Goal: Information Seeking & Learning: Learn about a topic

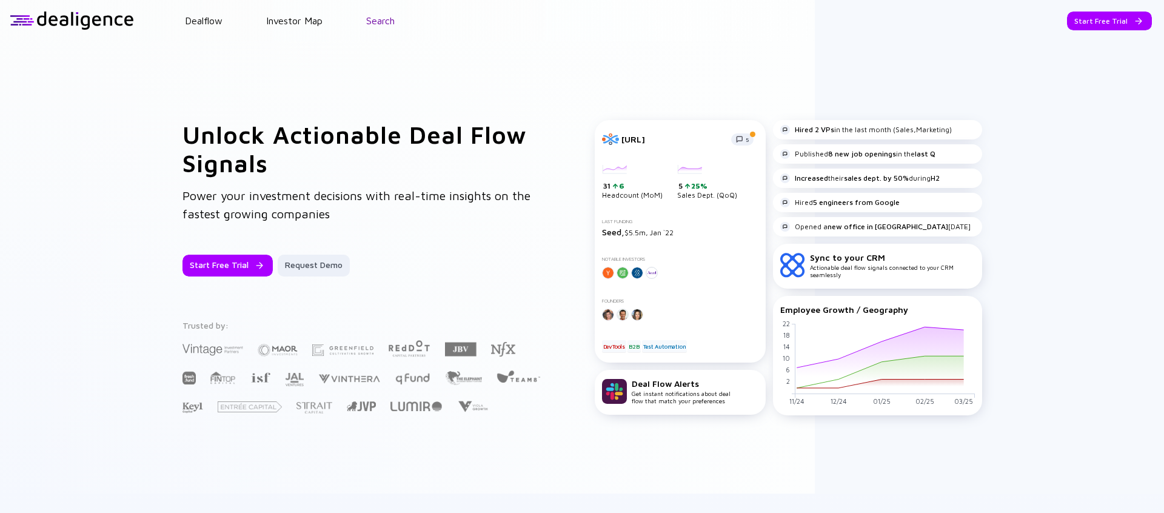
click at [384, 23] on link "Search" at bounding box center [380, 20] width 29 height 11
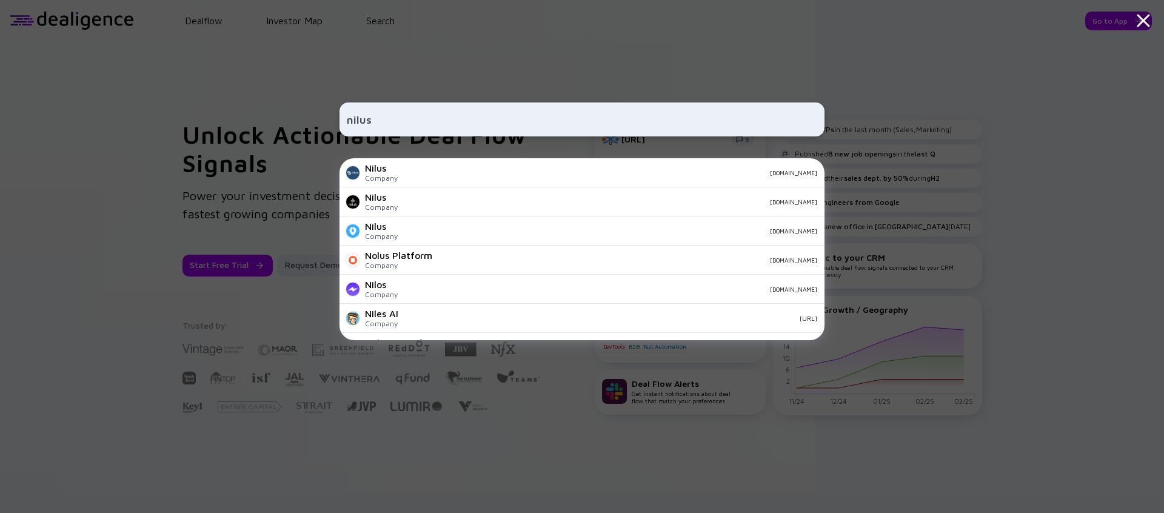
type input "nilus"
click at [541, 207] on div "Nilus Company [DOMAIN_NAME]" at bounding box center [582, 201] width 485 height 29
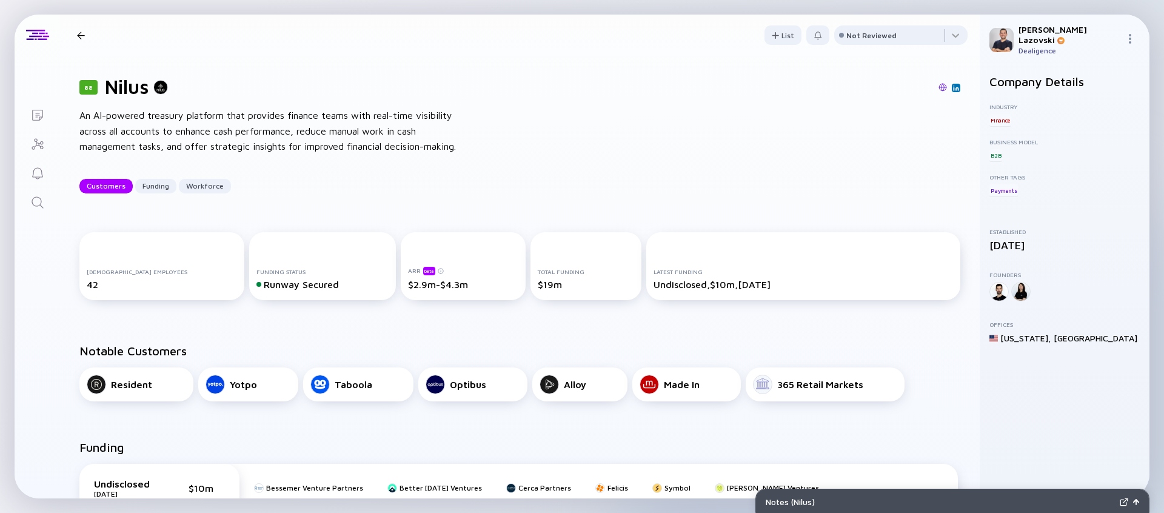
click at [939, 88] on img at bounding box center [943, 87] width 8 height 8
click at [953, 89] on img at bounding box center [956, 88] width 6 height 6
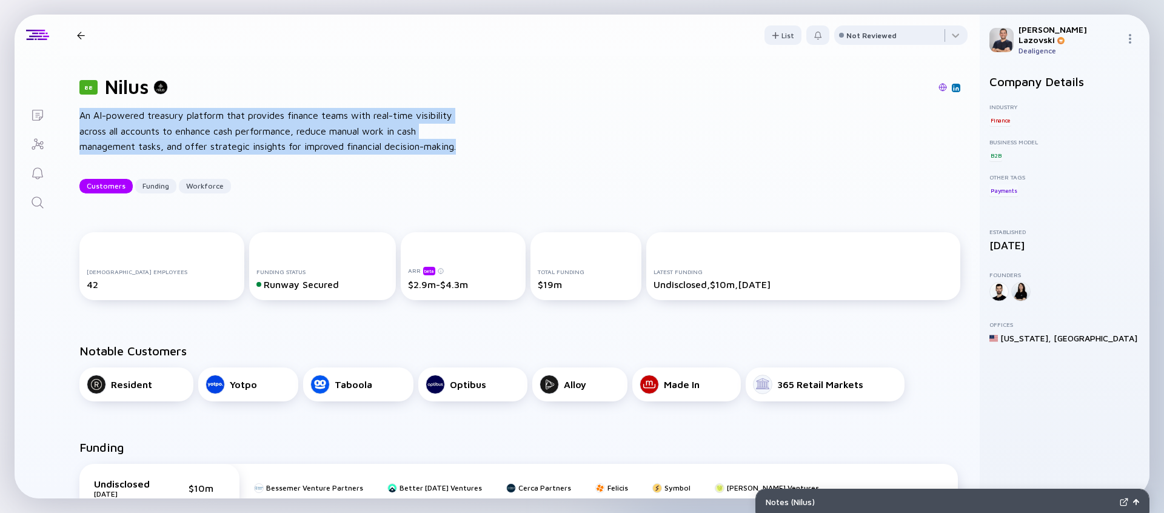
drag, startPoint x: 79, startPoint y: 117, endPoint x: 472, endPoint y: 143, distance: 393.8
click at [472, 143] on div "88 Nilus An AI-powered treasury platform that provides finance teams with real-…" at bounding box center [520, 134] width 920 height 157
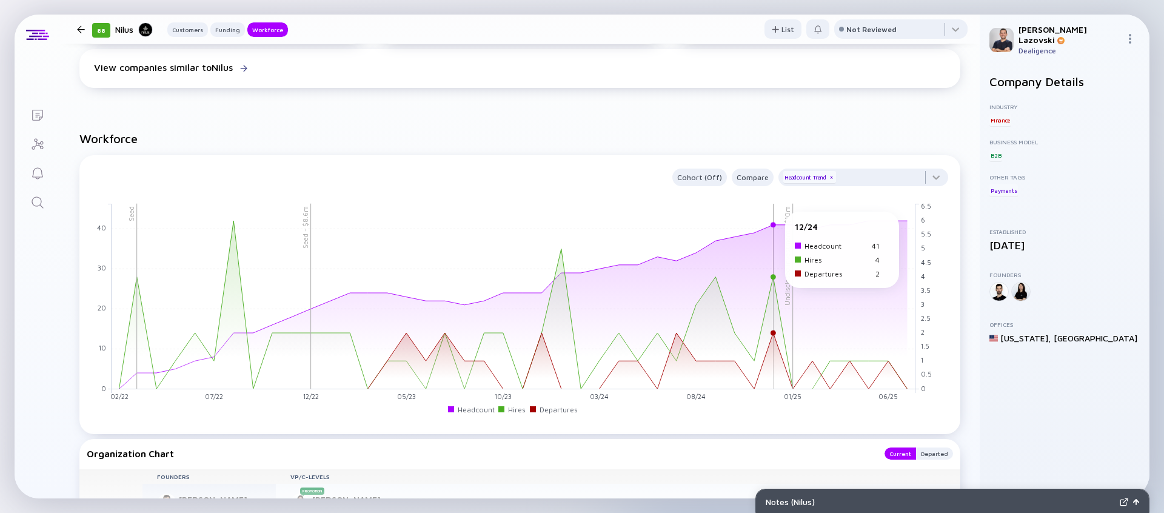
scroll to position [903, 0]
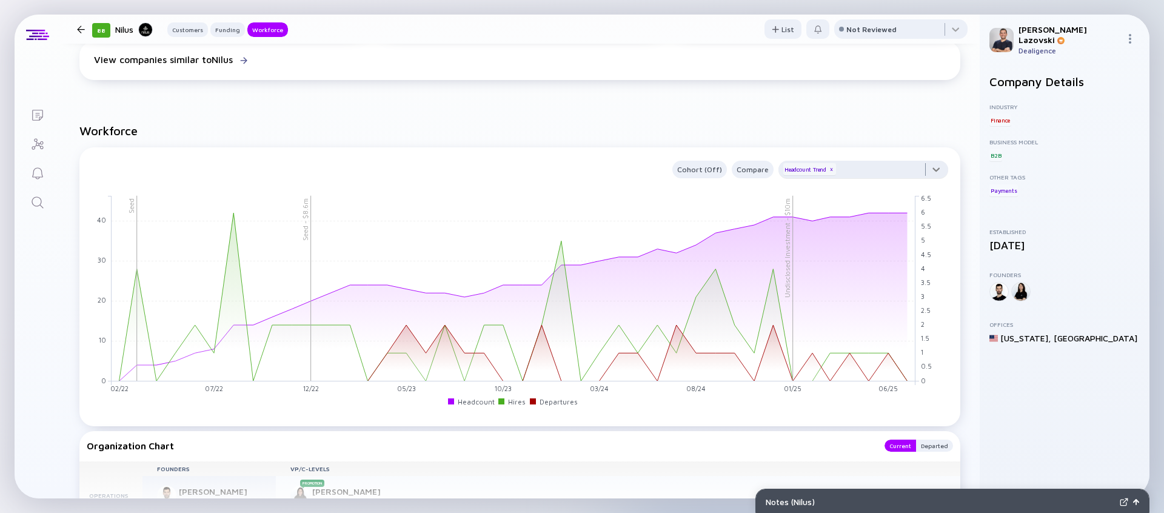
click at [844, 174] on div at bounding box center [864, 173] width 170 height 24
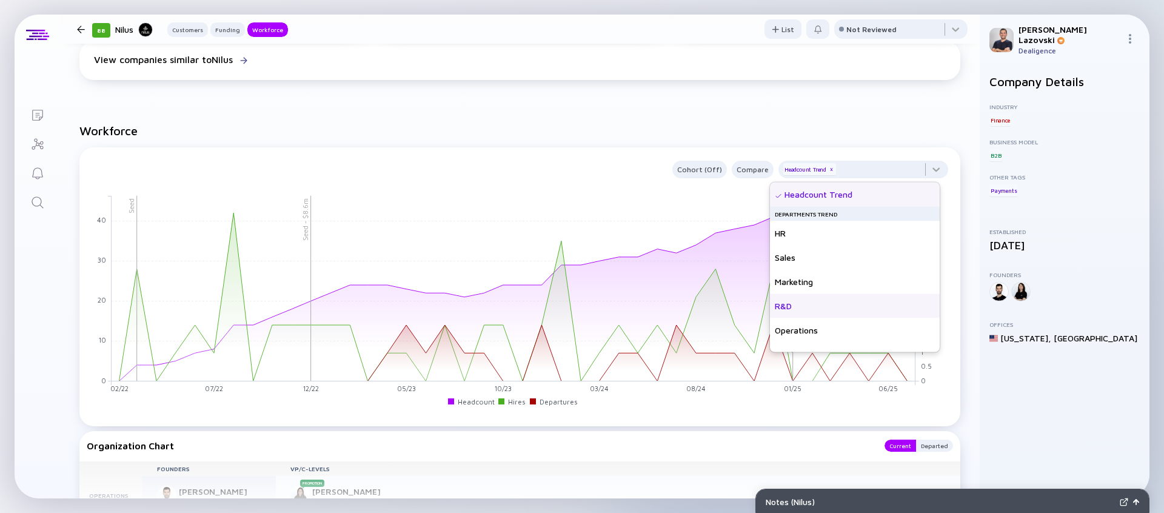
click at [808, 300] on div "R&D" at bounding box center [855, 306] width 170 height 24
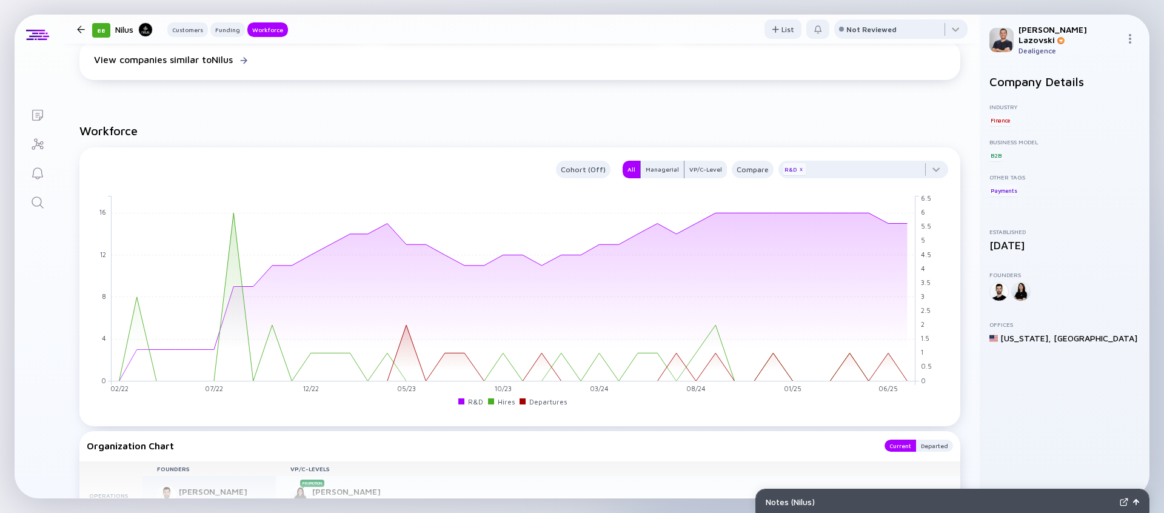
click at [708, 168] on div "VP/C-Level" at bounding box center [706, 169] width 42 height 12
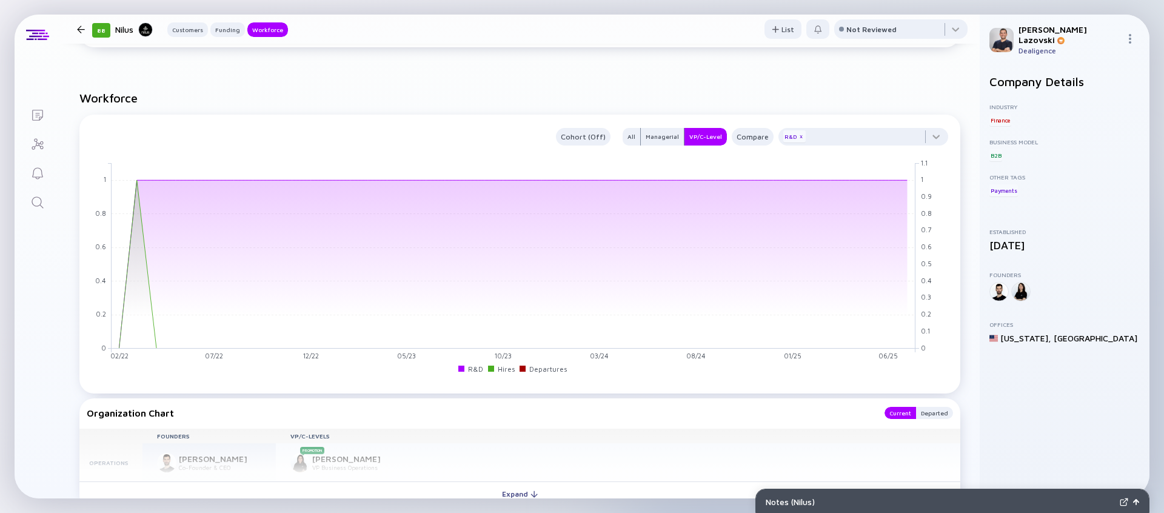
scroll to position [922, 0]
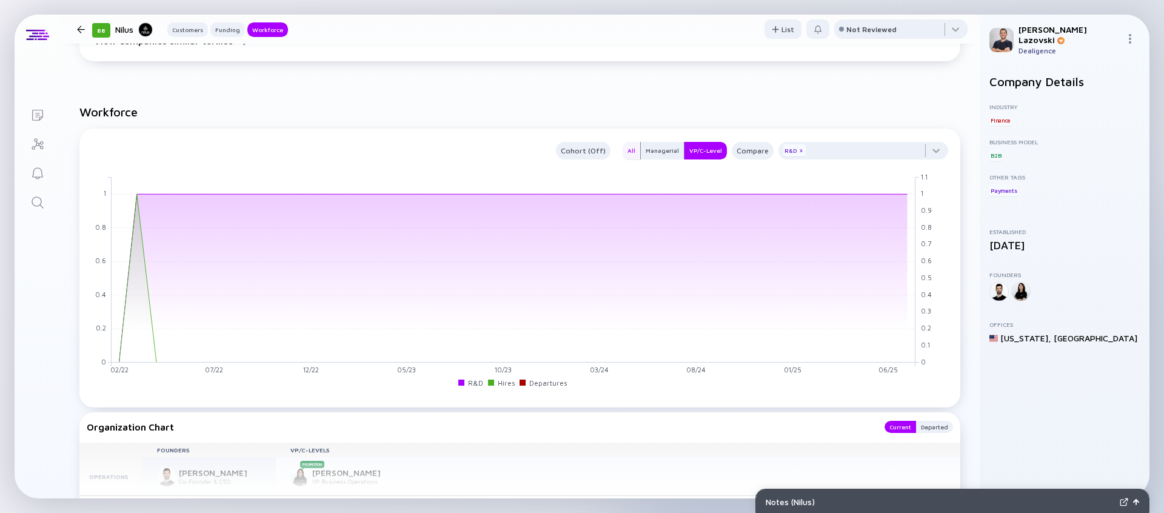
click at [626, 156] on div "All" at bounding box center [632, 150] width 18 height 12
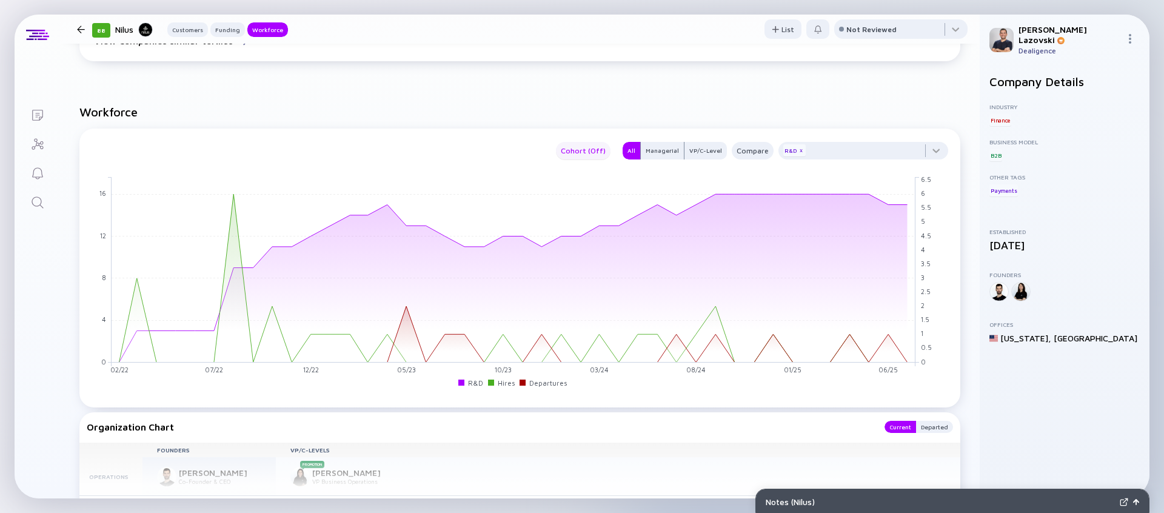
click at [580, 152] on div "Cohort (Off)" at bounding box center [583, 151] width 55 height 14
click at [583, 197] on div "Location" at bounding box center [584, 200] width 53 height 24
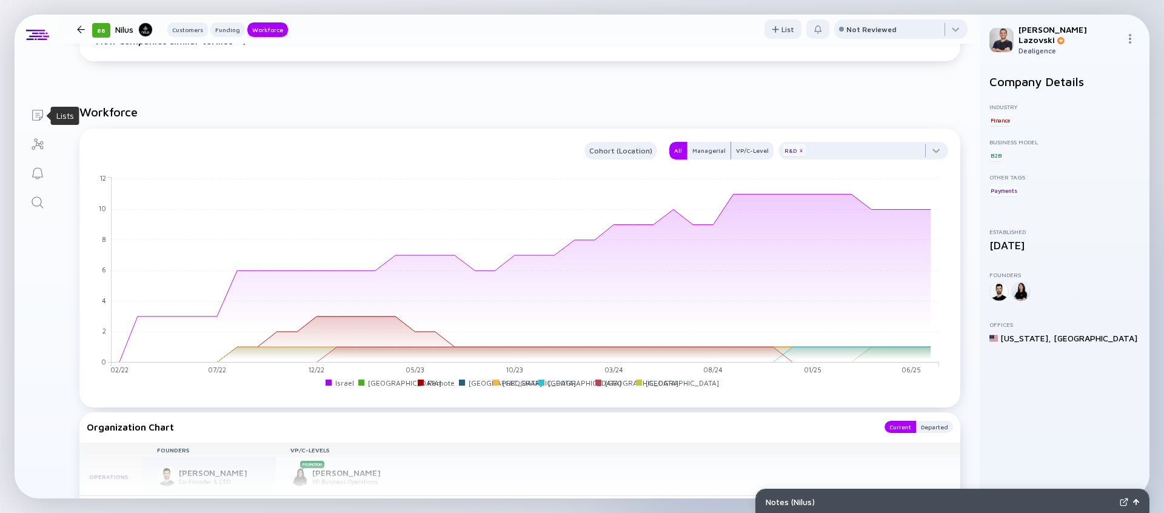
click at [32, 115] on icon "Lists" at bounding box center [37, 115] width 15 height 15
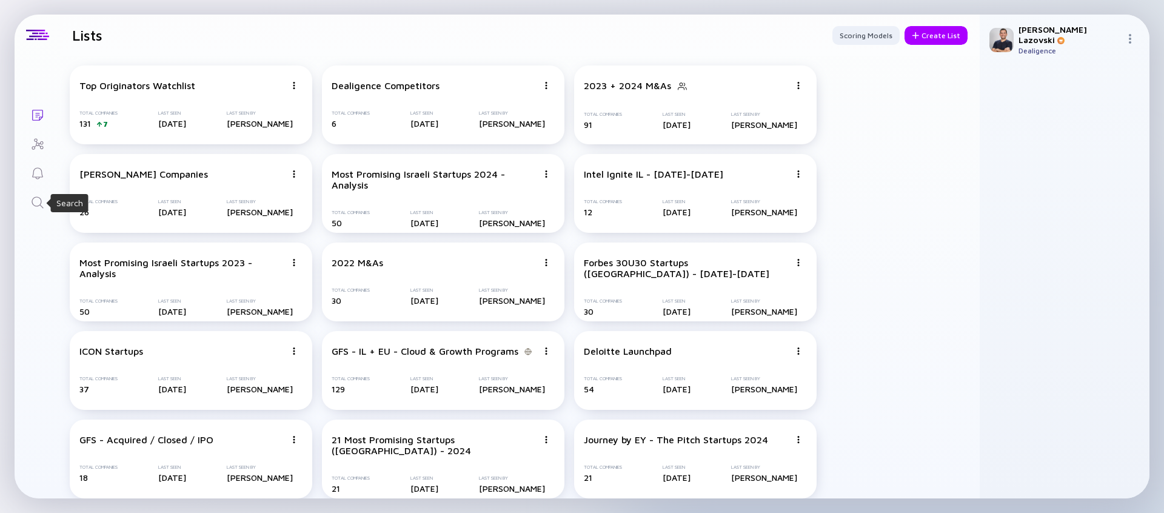
click at [39, 201] on icon "Search" at bounding box center [37, 202] width 15 height 15
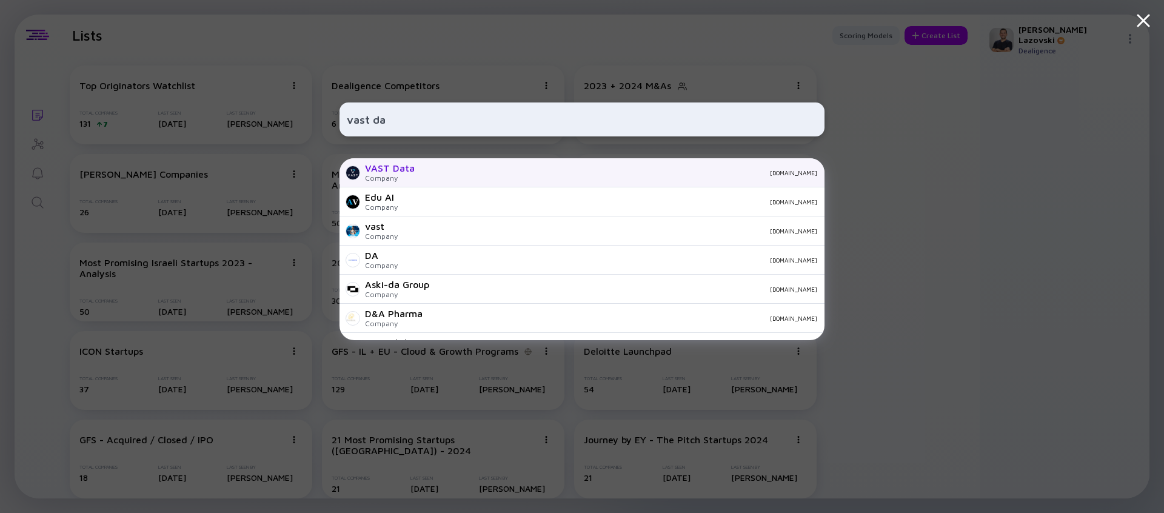
type input "vast da"
click at [446, 175] on div "[DOMAIN_NAME]" at bounding box center [621, 172] width 393 height 7
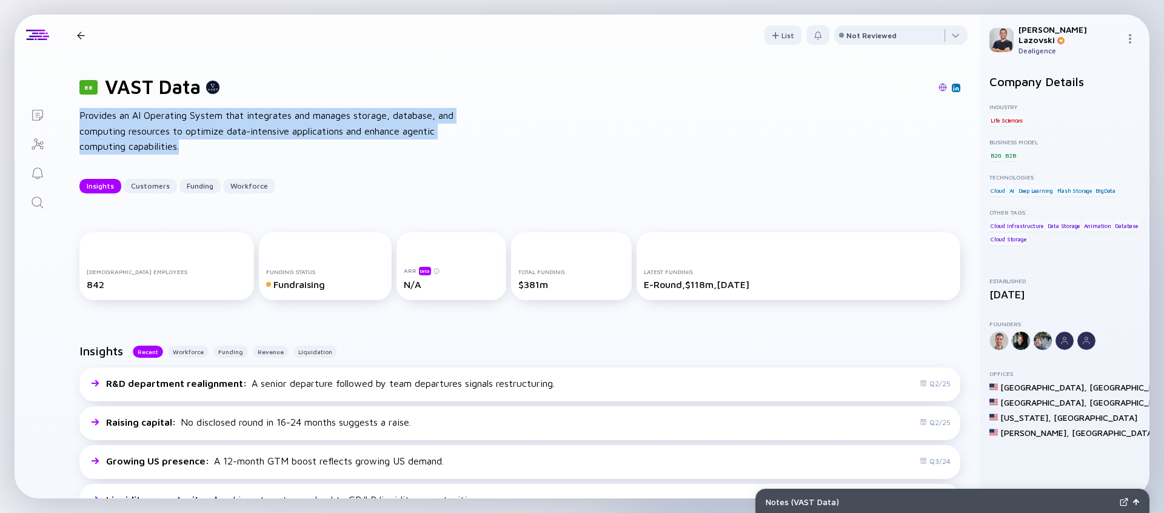
drag, startPoint x: 81, startPoint y: 112, endPoint x: 249, endPoint y: 140, distance: 170.9
click at [249, 140] on div "Provides an AI Operating System that integrates and manages storage, database, …" at bounding box center [273, 131] width 388 height 47
copy div "Provides an AI Operating System that integrates and manages storage, database, …"
click at [432, 153] on div "Provides an AI Operating System that integrates and manages storage, database, …" at bounding box center [273, 131] width 388 height 47
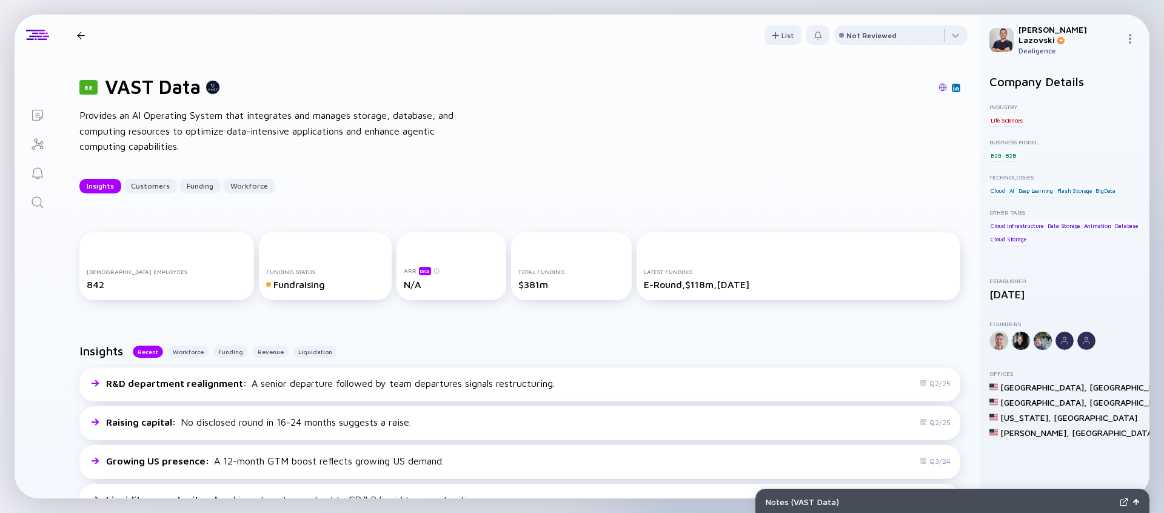
click at [939, 86] on img at bounding box center [943, 87] width 8 height 8
click at [953, 89] on img at bounding box center [956, 88] width 6 height 6
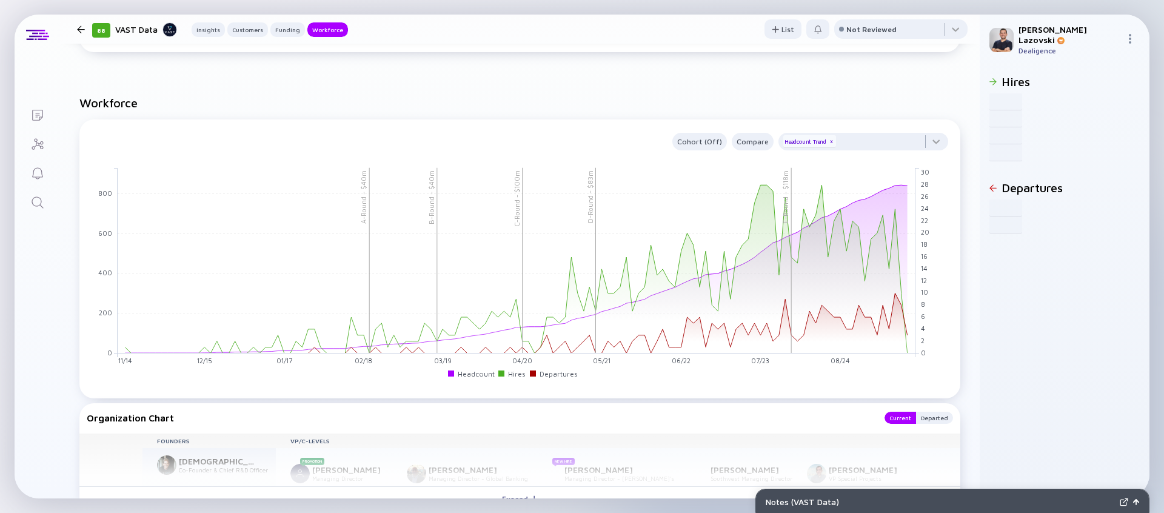
scroll to position [1325, 0]
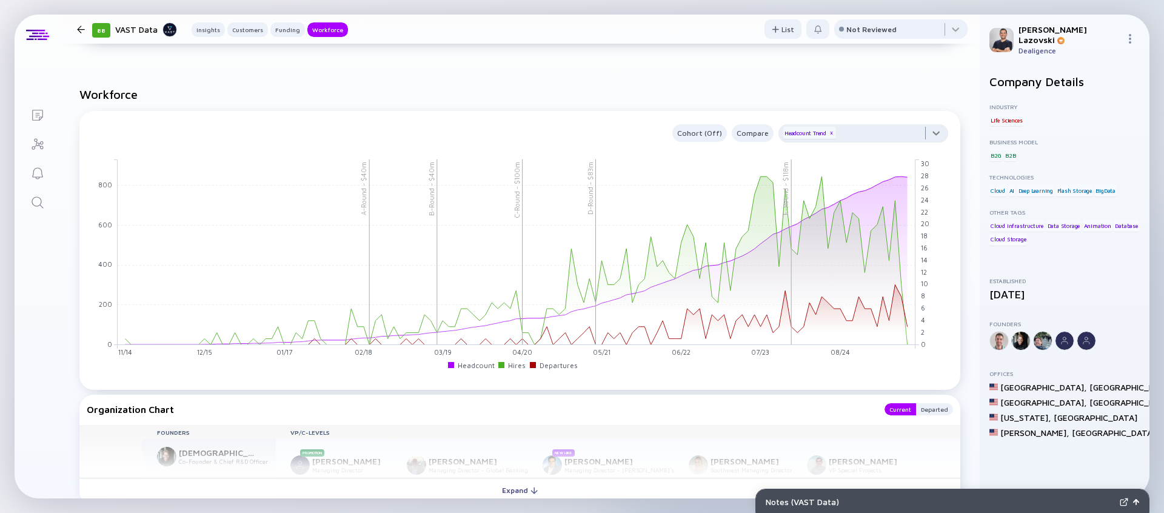
click at [840, 138] on div at bounding box center [864, 136] width 170 height 24
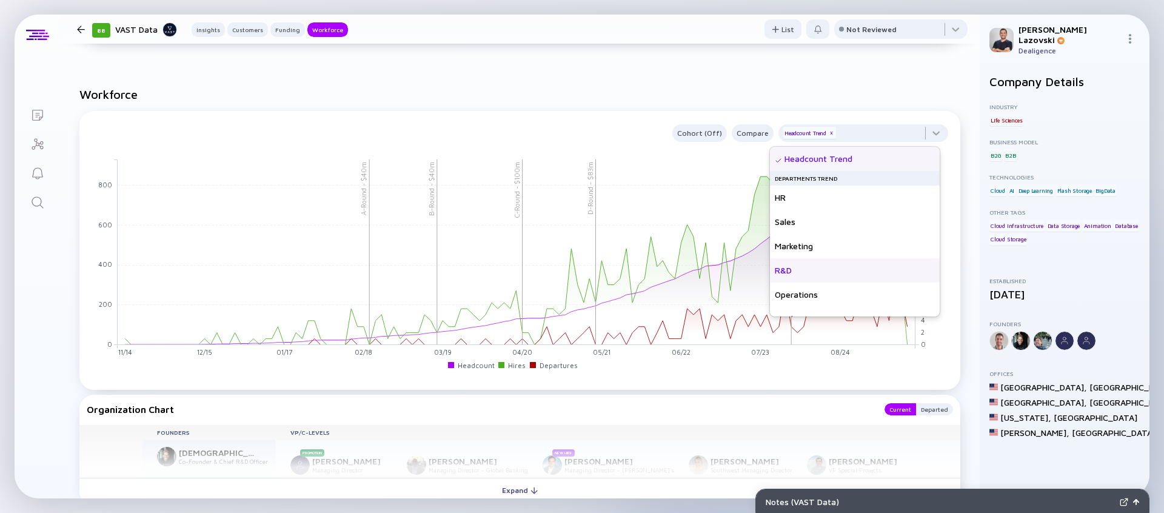
click at [784, 273] on div "R&D" at bounding box center [855, 270] width 170 height 24
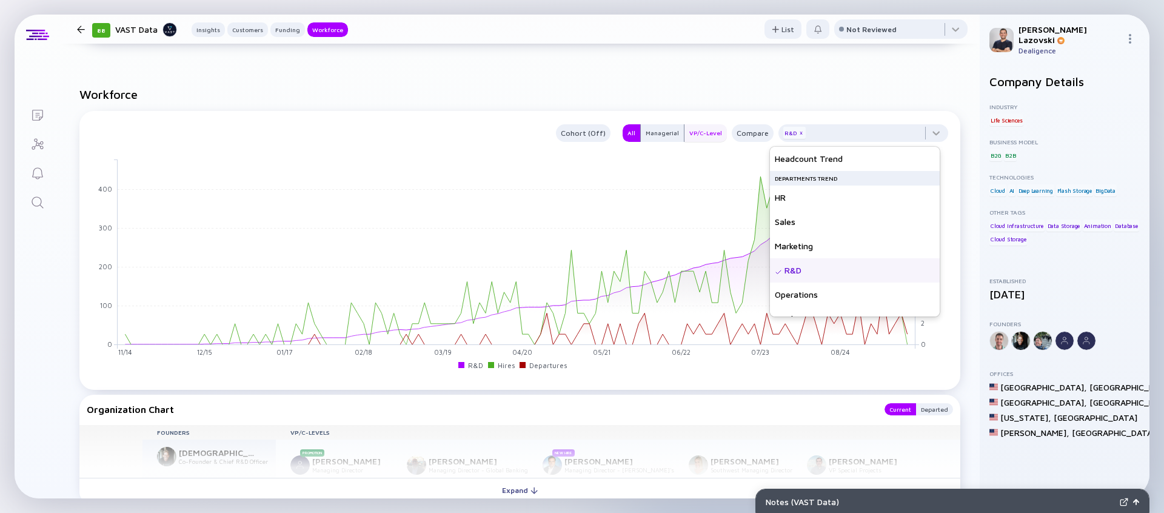
click at [693, 137] on div "VP/C-Level" at bounding box center [706, 133] width 42 height 12
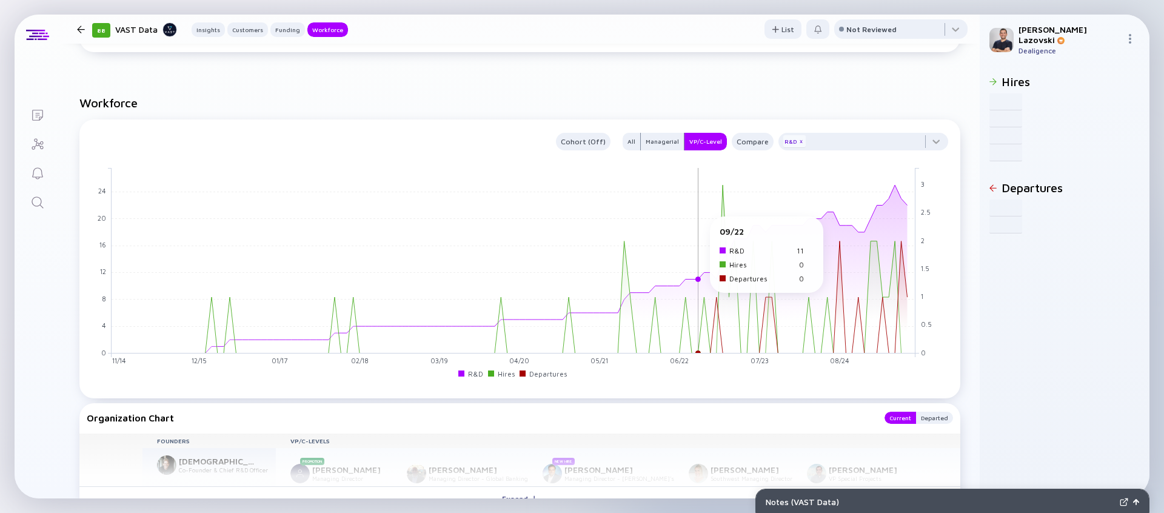
scroll to position [1321, 0]
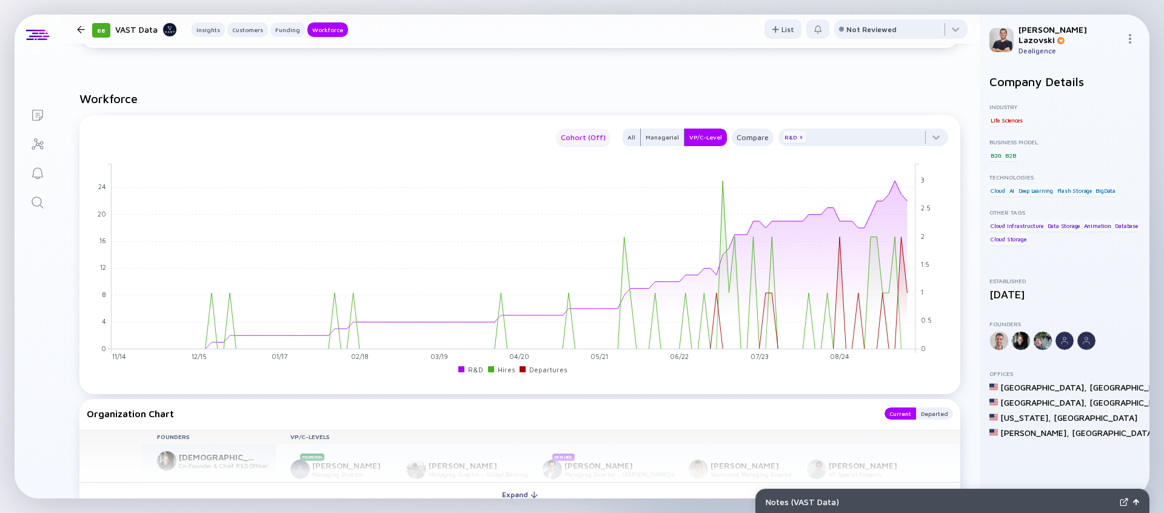
click at [580, 137] on div "Cohort (Off)" at bounding box center [583, 137] width 55 height 14
click at [585, 190] on div "Location" at bounding box center [584, 187] width 53 height 24
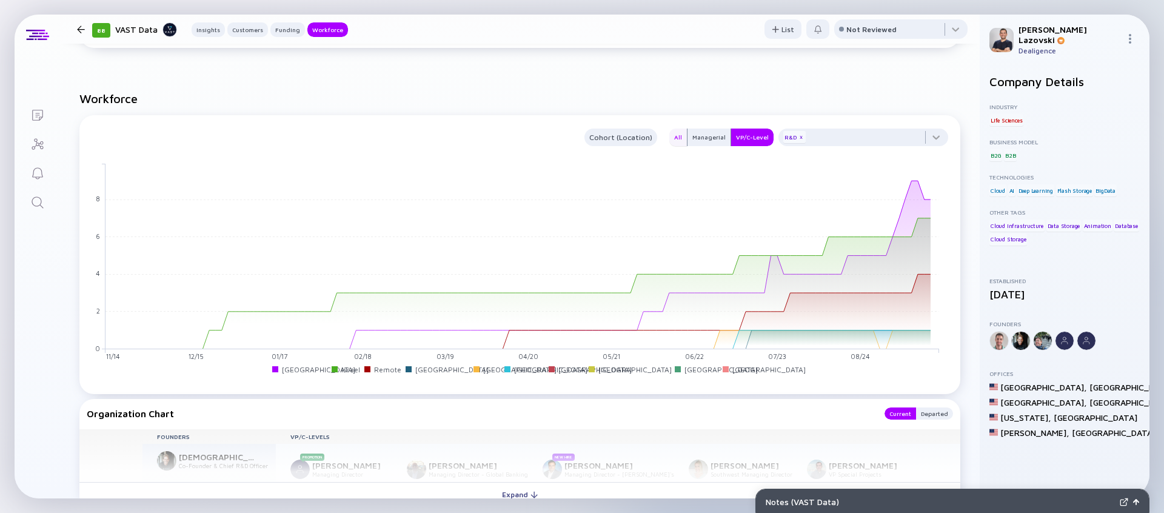
click at [670, 136] on div "All" at bounding box center [679, 137] width 18 height 12
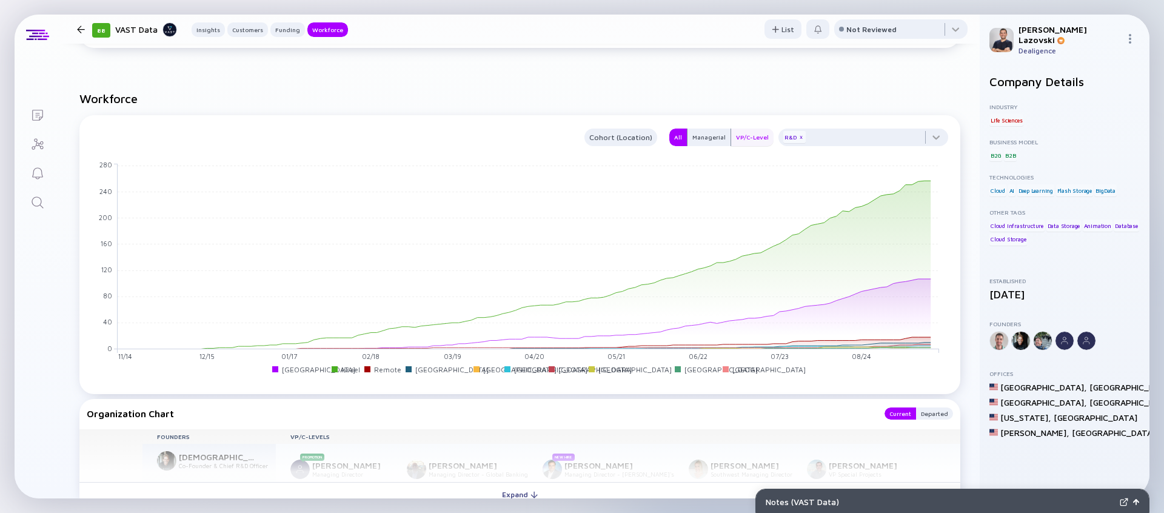
click at [742, 141] on div "VP/C-Level" at bounding box center [752, 137] width 42 height 12
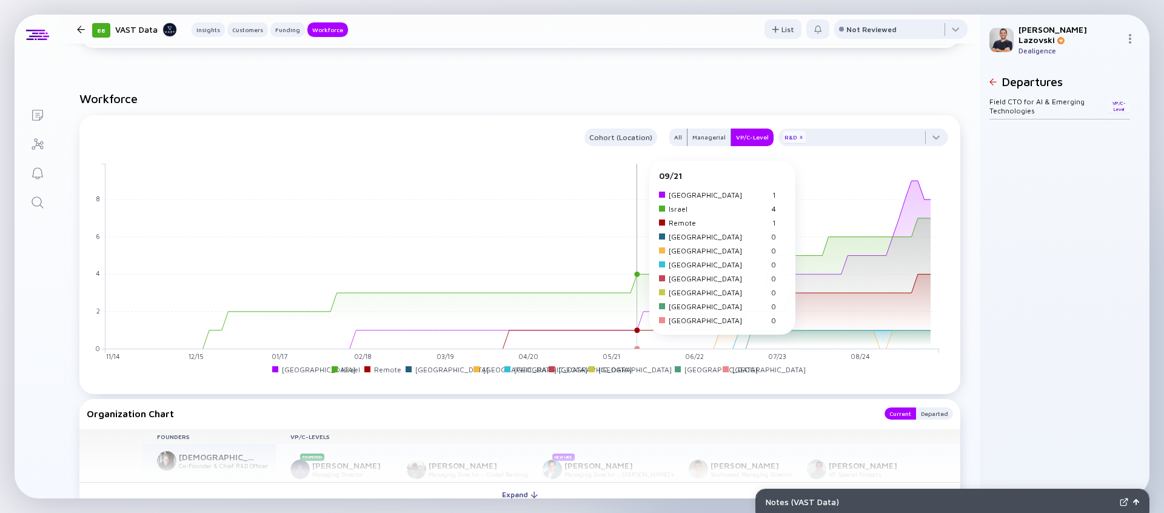
scroll to position [1588, 0]
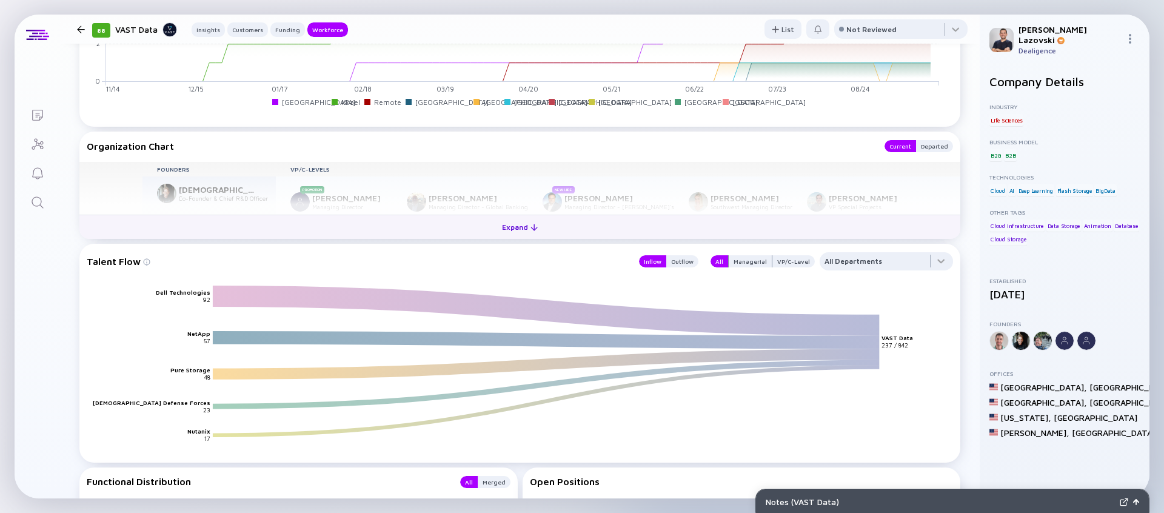
click at [534, 230] on div "Expand" at bounding box center [520, 227] width 50 height 19
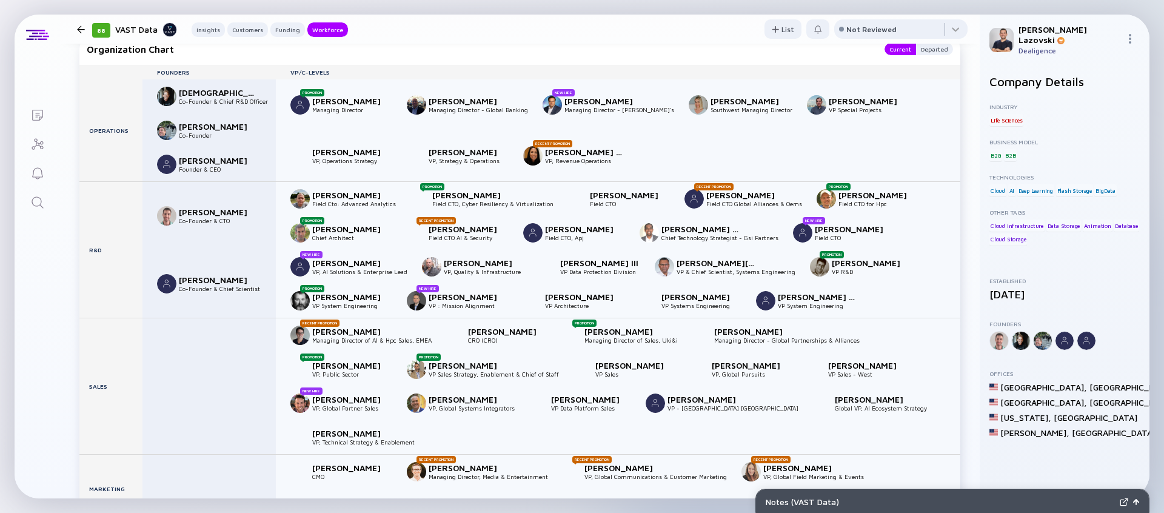
scroll to position [1734, 0]
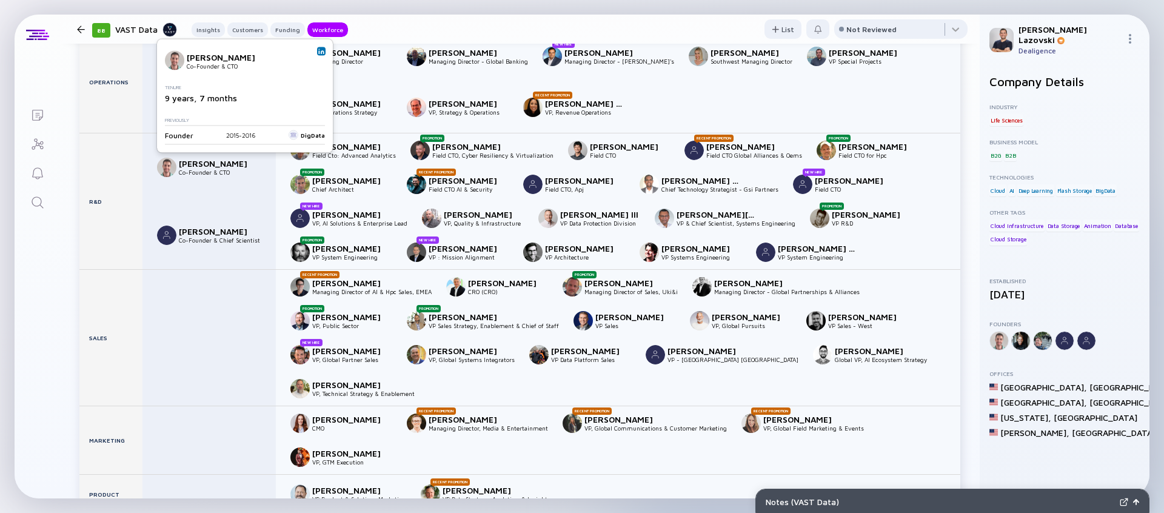
click at [319, 51] on img at bounding box center [321, 52] width 6 height 6
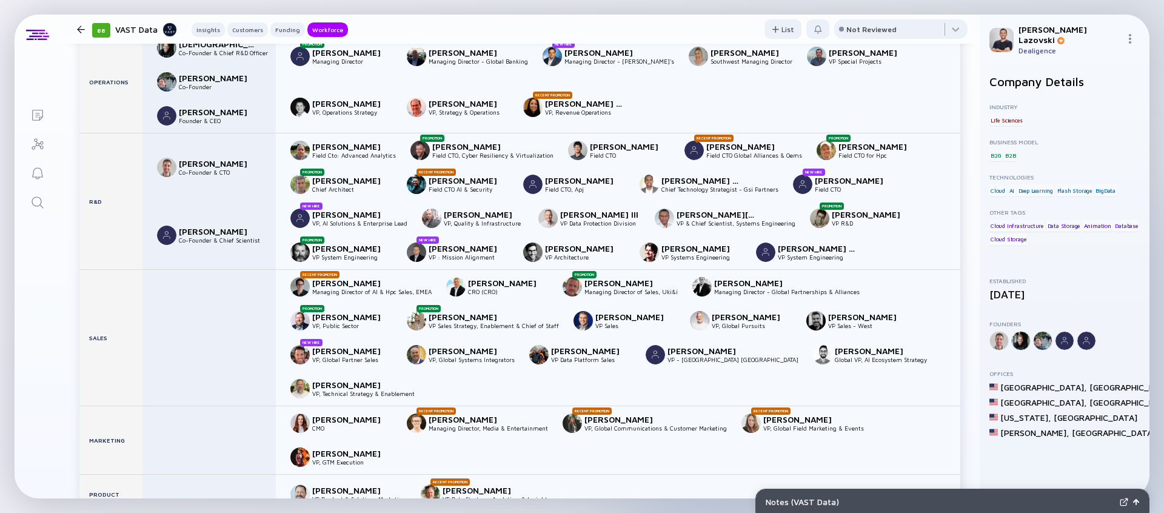
click at [38, 200] on icon "Search" at bounding box center [37, 202] width 15 height 15
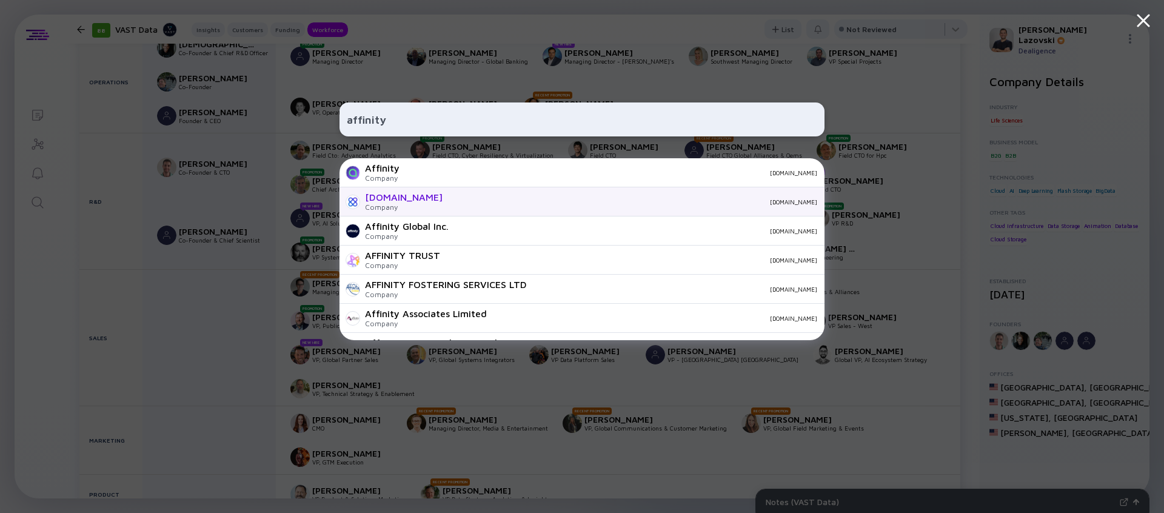
type input "affinity"
click at [413, 200] on div "[DOMAIN_NAME] Company [DOMAIN_NAME]" at bounding box center [582, 201] width 485 height 29
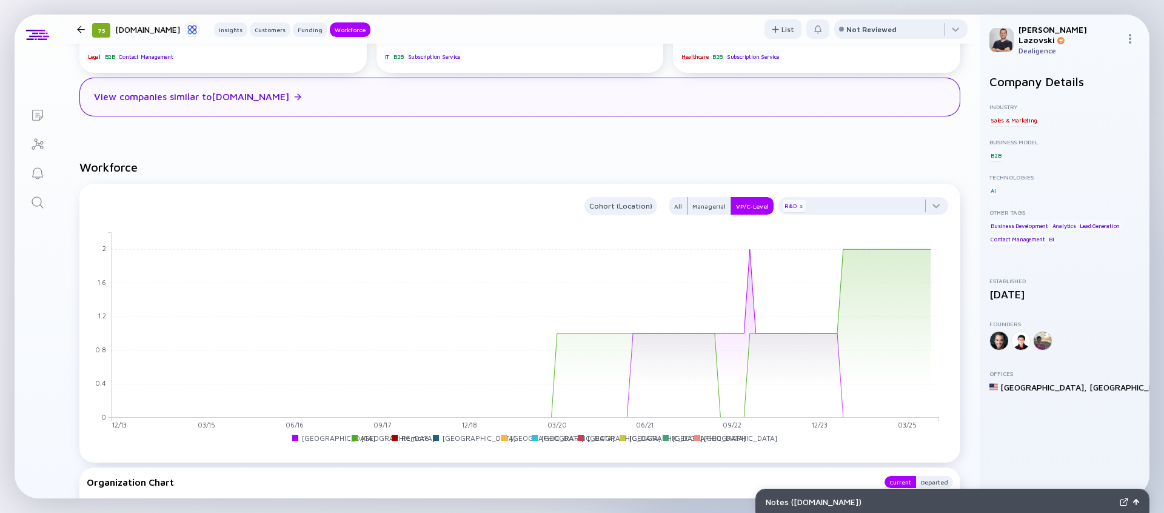
scroll to position [1335, 0]
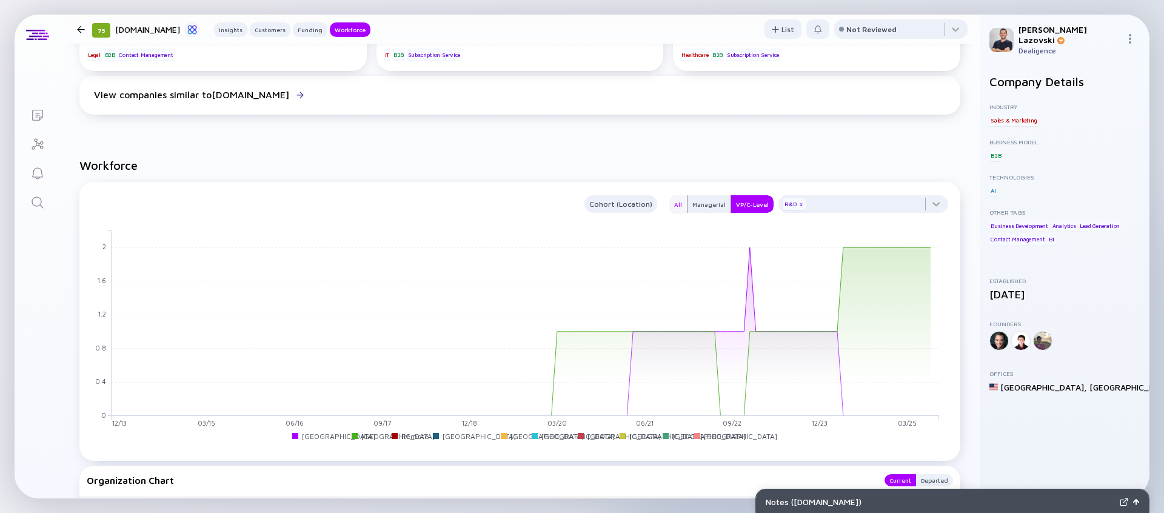
click at [674, 198] on div "All" at bounding box center [679, 204] width 18 height 12
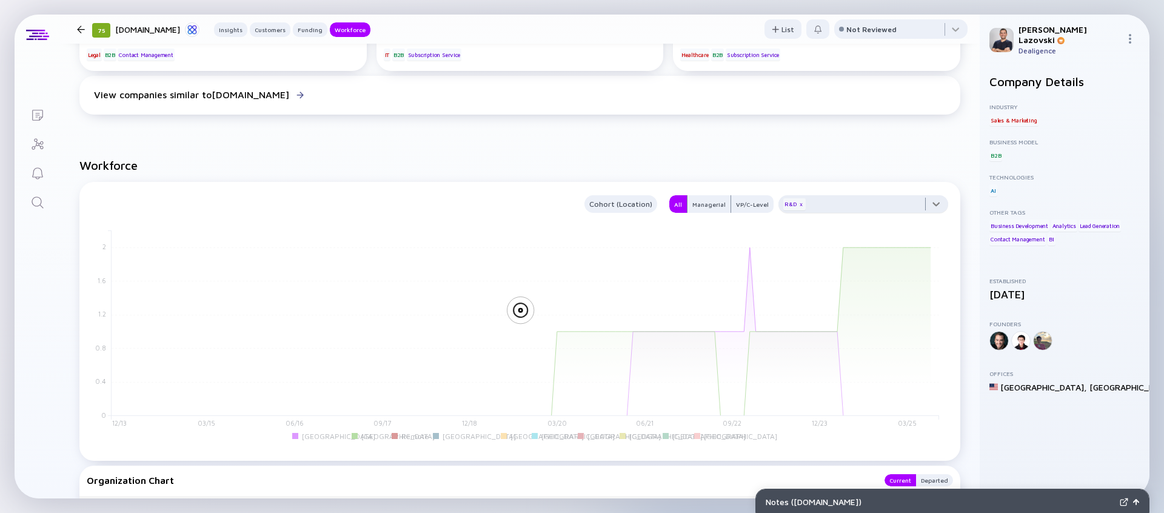
click at [905, 195] on div at bounding box center [864, 207] width 170 height 24
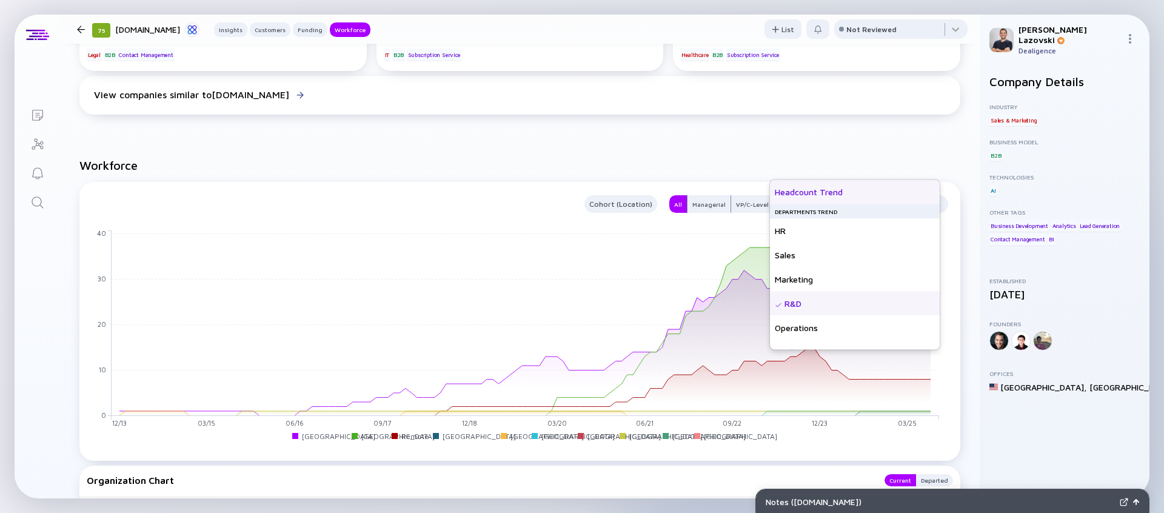
click at [841, 186] on div "Headcount Trend" at bounding box center [855, 192] width 170 height 24
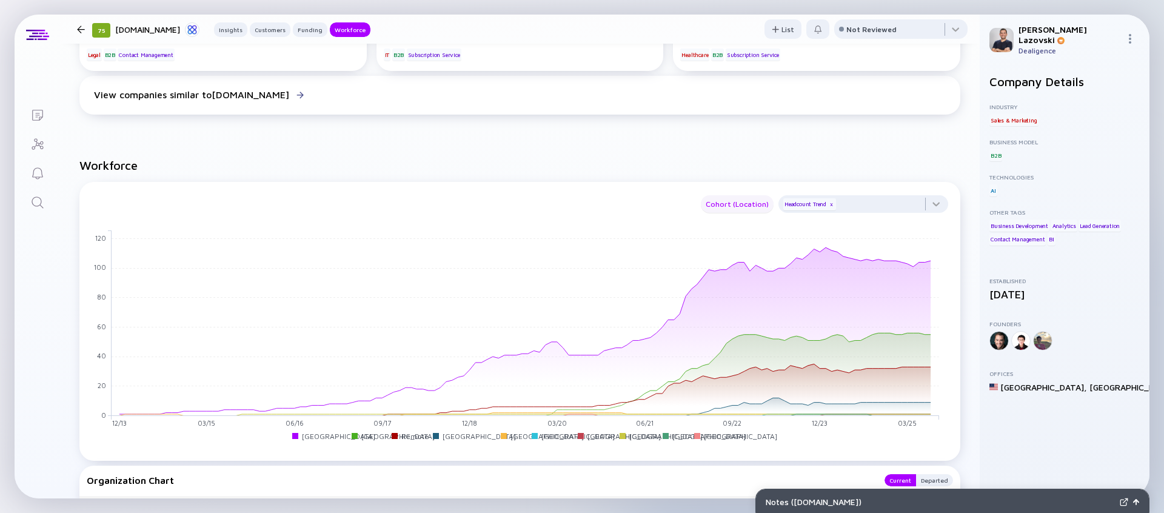
click at [717, 197] on div "Cohort (Location)" at bounding box center [737, 204] width 73 height 14
click at [721, 192] on div "Off" at bounding box center [730, 192] width 67 height 24
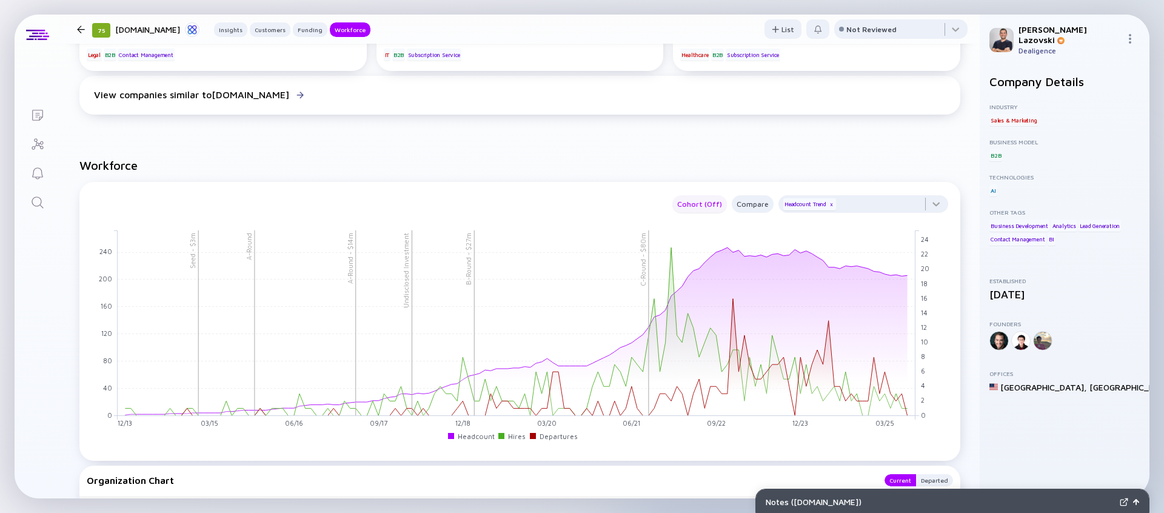
click at [683, 197] on div "Cohort (Off)" at bounding box center [700, 204] width 55 height 14
click at [707, 262] on div "Department" at bounding box center [703, 265] width 67 height 24
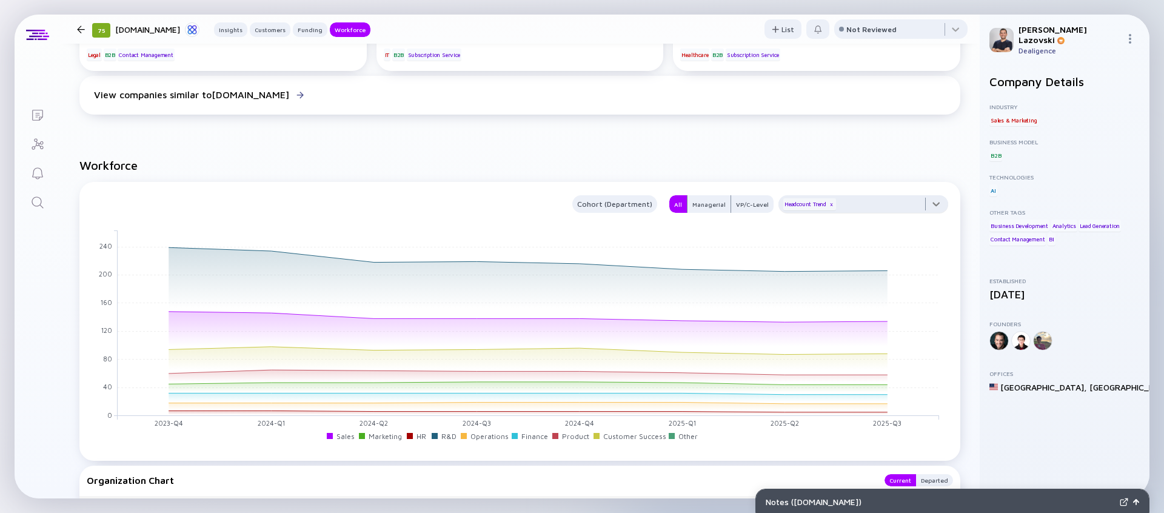
click at [888, 195] on div at bounding box center [864, 207] width 170 height 24
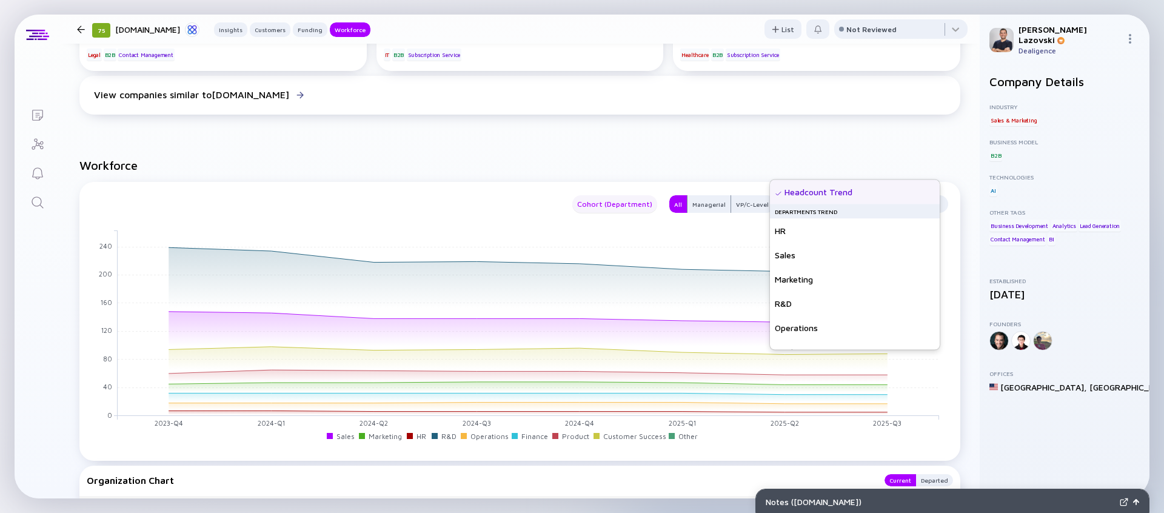
click at [637, 197] on div "Cohort (Department)" at bounding box center [614, 204] width 85 height 14
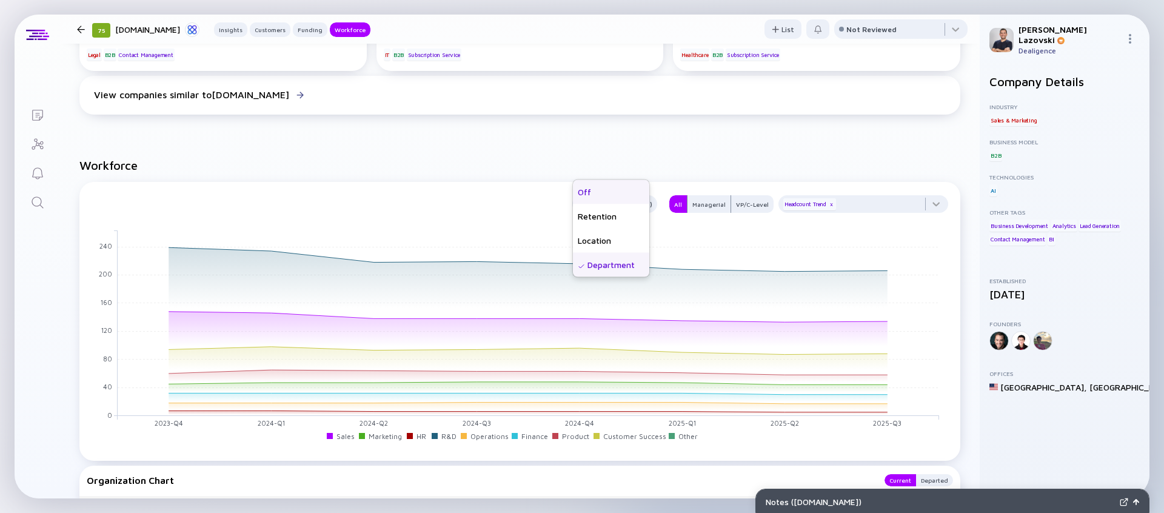
click at [625, 192] on div "Off" at bounding box center [611, 192] width 76 height 24
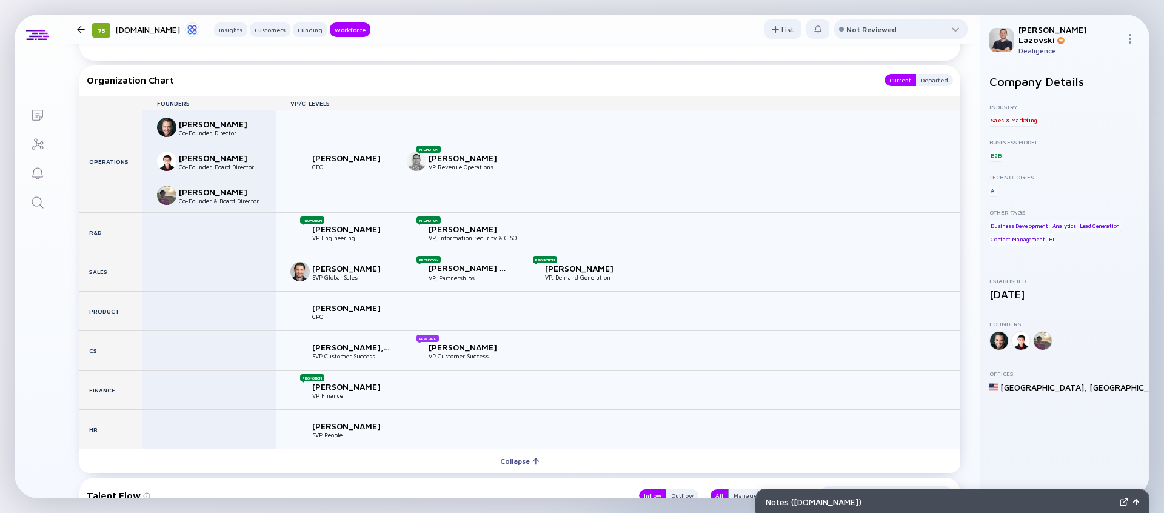
scroll to position [1708, 0]
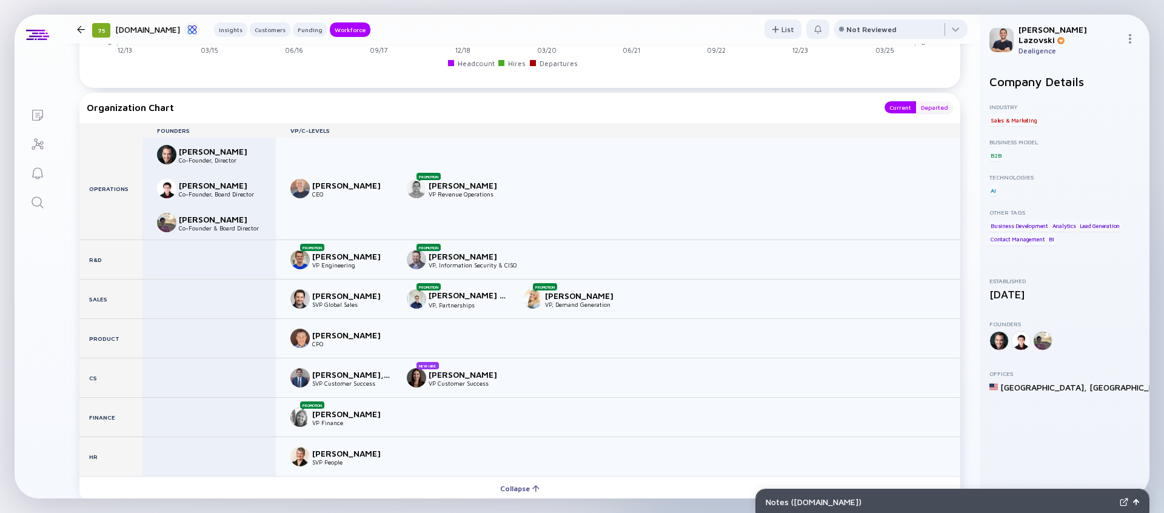
click at [936, 101] on div "Departed" at bounding box center [934, 107] width 37 height 12
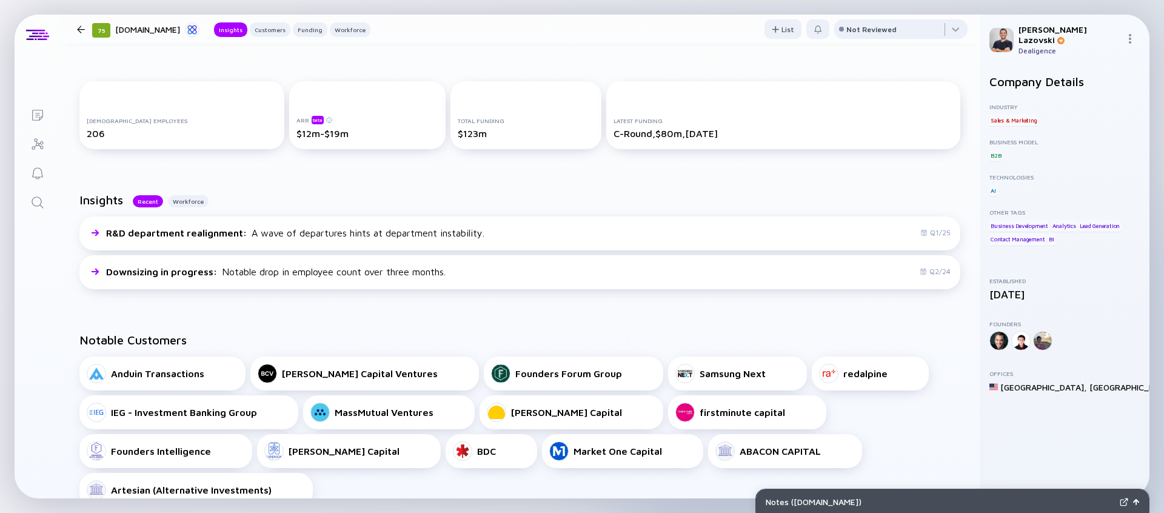
scroll to position [0, 0]
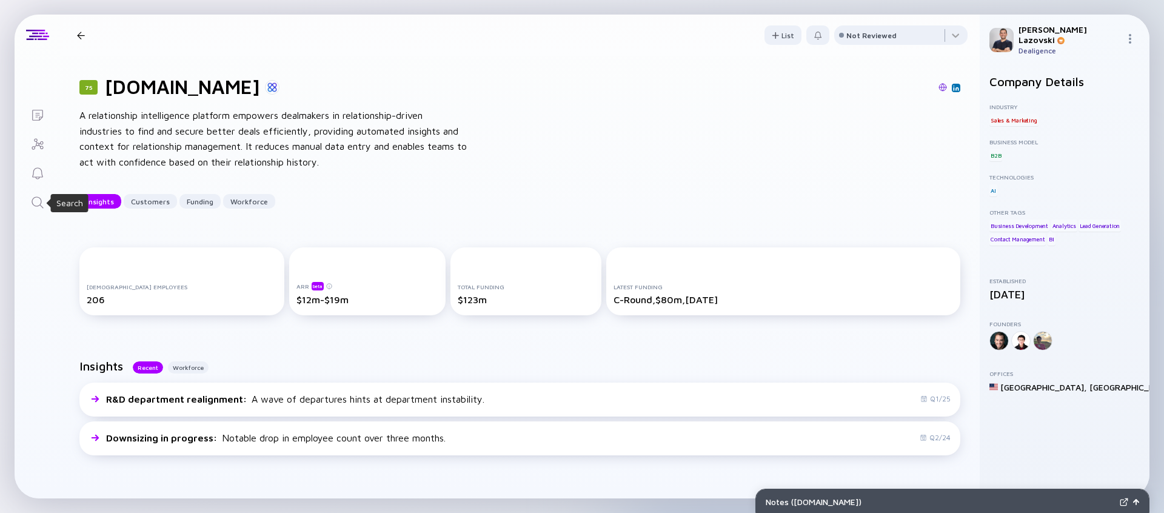
click at [32, 201] on icon "Search" at bounding box center [38, 202] width 12 height 12
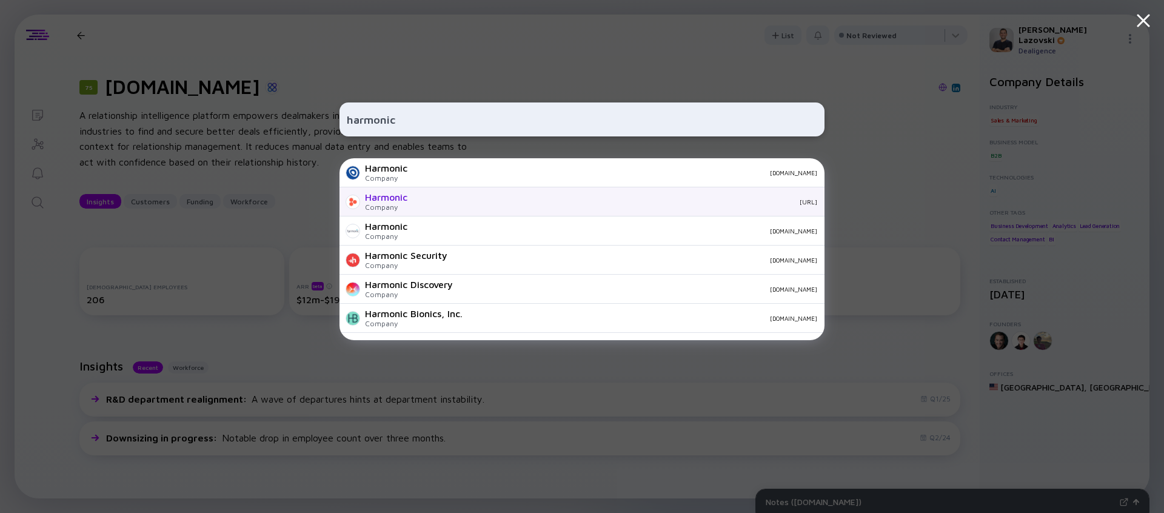
type input "harmonic"
click at [458, 202] on div "[URL]" at bounding box center [617, 201] width 400 height 7
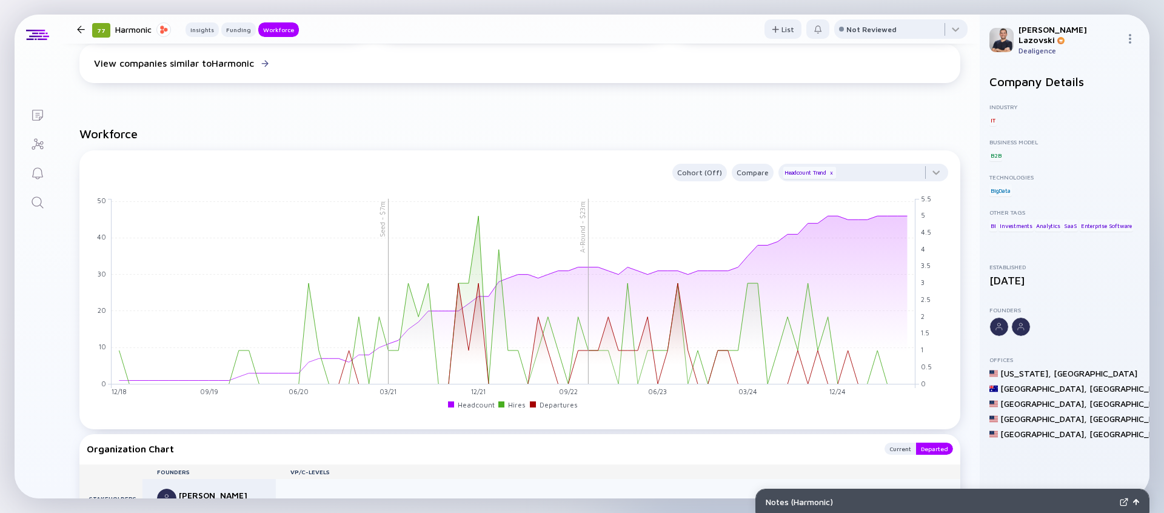
scroll to position [885, 0]
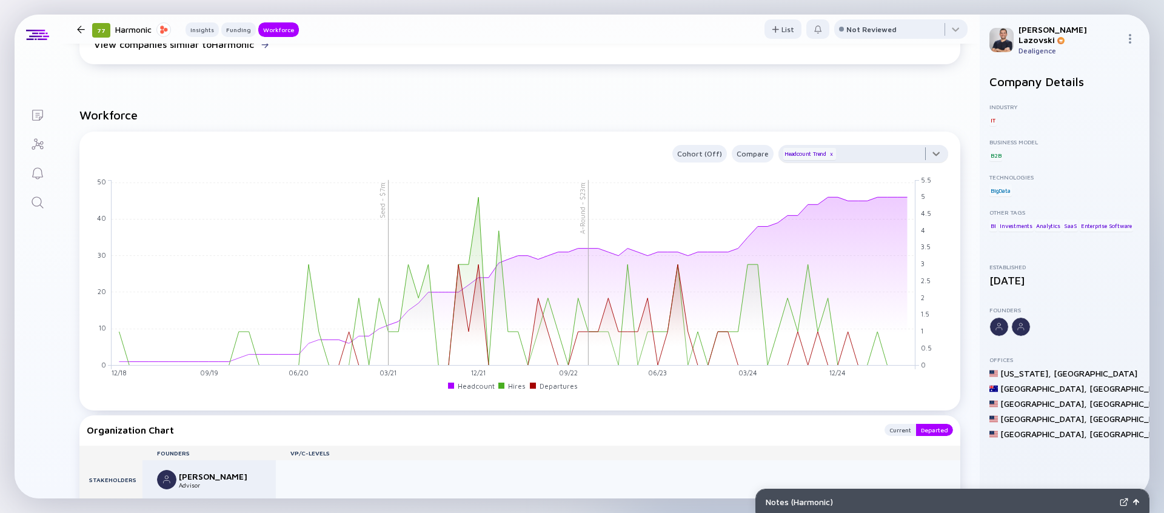
click at [852, 160] on div at bounding box center [864, 157] width 170 height 24
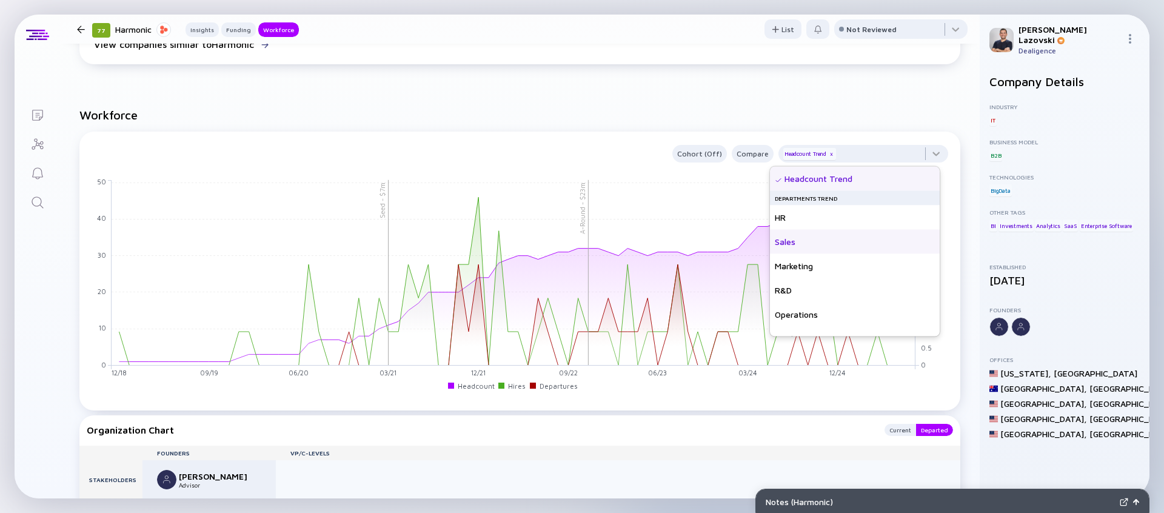
click at [814, 235] on div "Sales" at bounding box center [855, 242] width 170 height 24
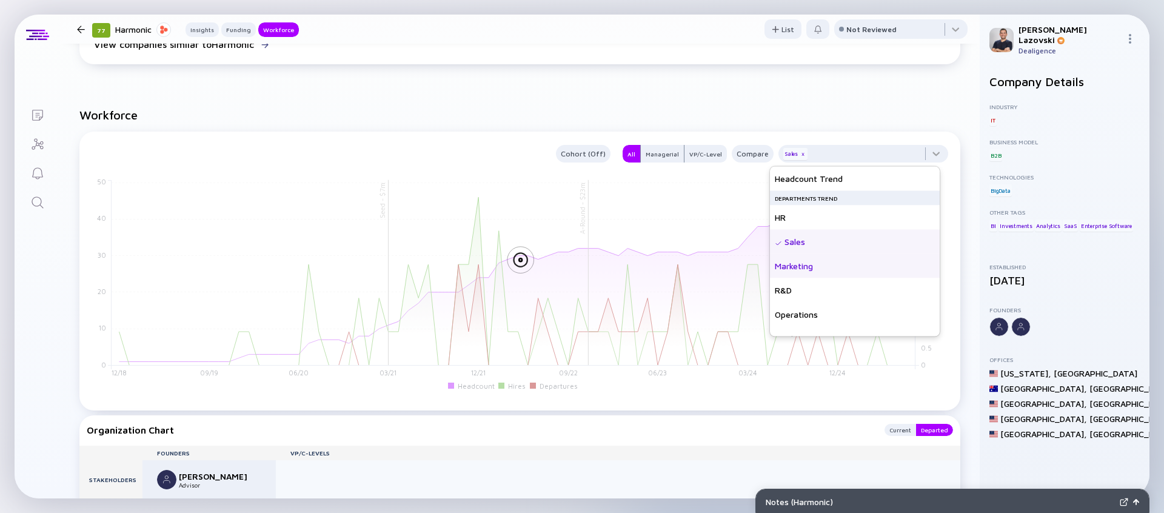
click at [804, 261] on div "Marketing" at bounding box center [855, 266] width 170 height 24
click at [715, 112] on h2 "Workforce" at bounding box center [519, 115] width 881 height 14
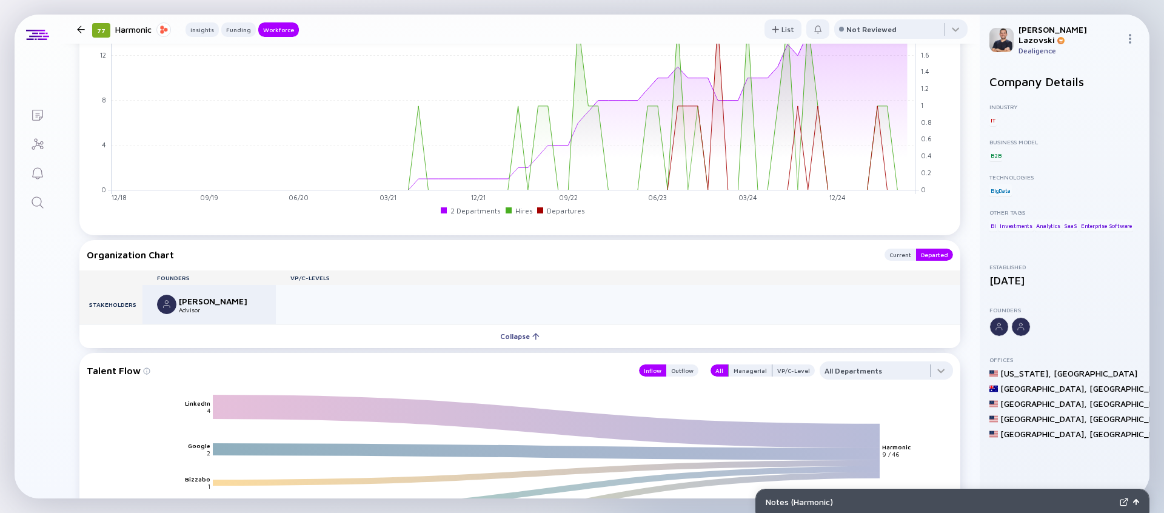
scroll to position [1079, 0]
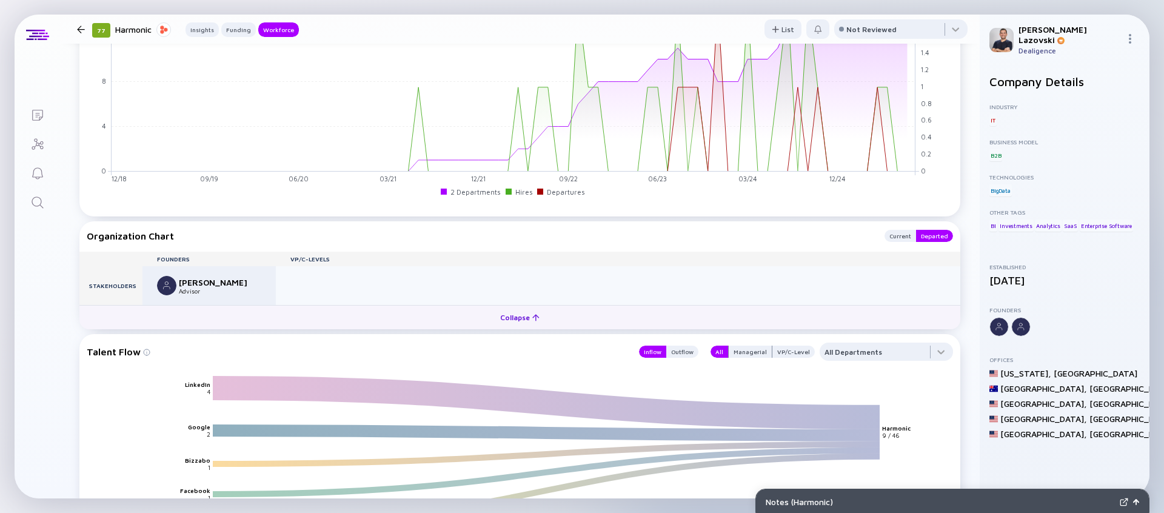
click at [514, 315] on div "Collapse" at bounding box center [520, 317] width 54 height 19
click at [514, 317] on div "Expand" at bounding box center [520, 316] width 50 height 19
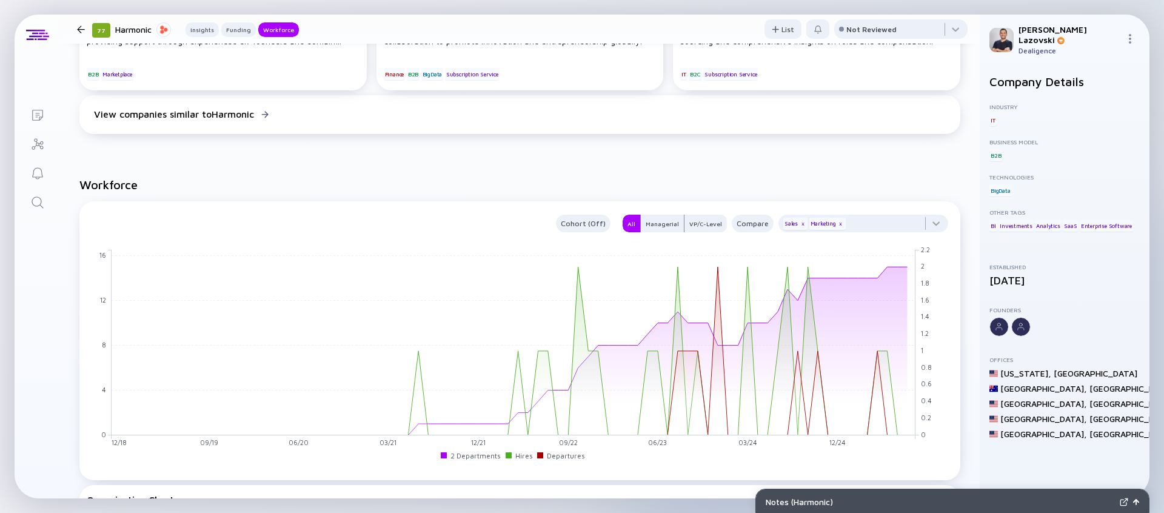
scroll to position [837, 0]
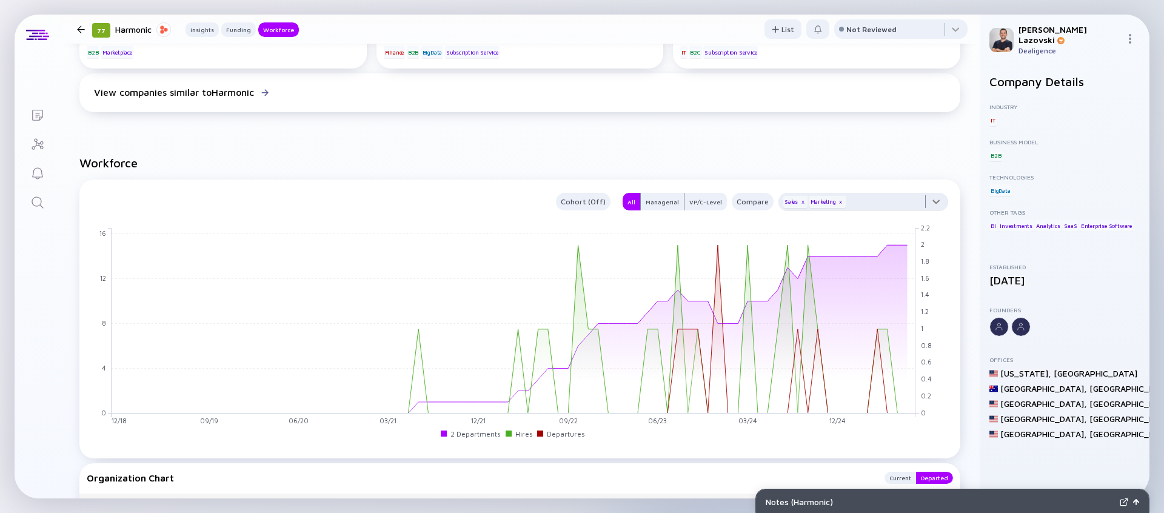
click at [922, 201] on div at bounding box center [864, 205] width 170 height 24
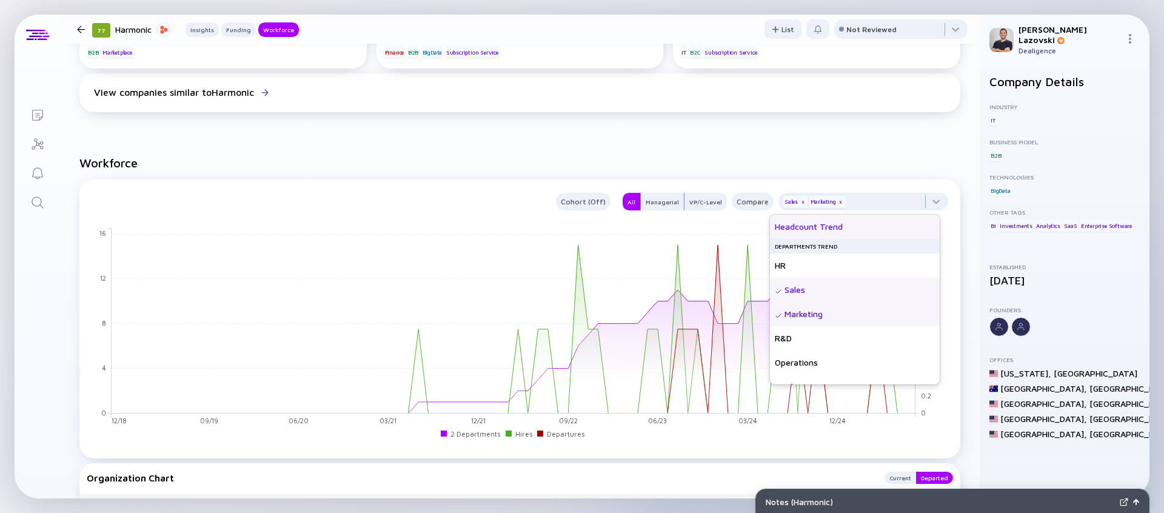
click at [870, 224] on div "Headcount Trend" at bounding box center [855, 227] width 170 height 24
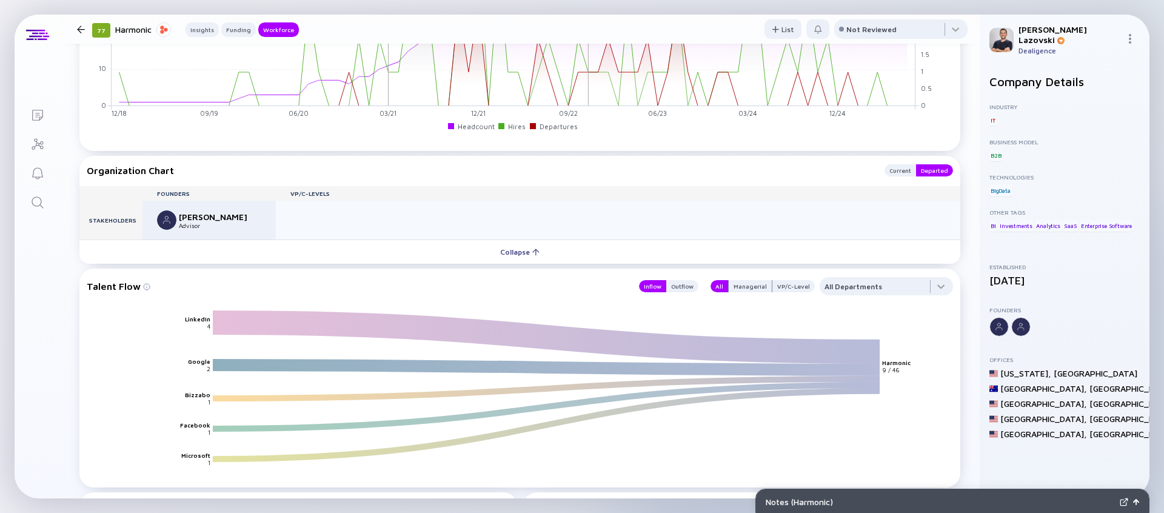
scroll to position [1219, 0]
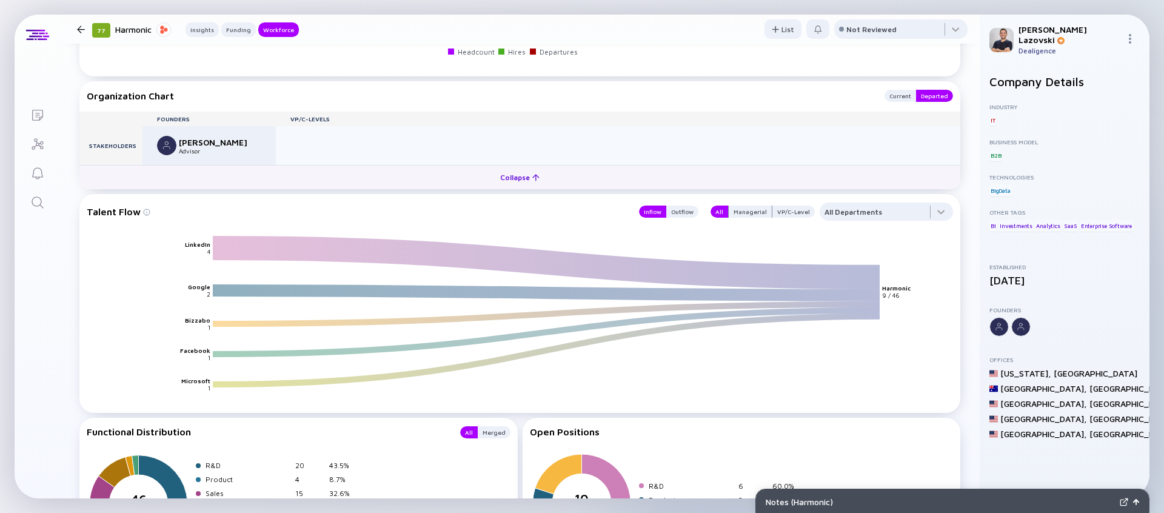
click at [384, 186] on button "Collapse" at bounding box center [519, 177] width 881 height 24
click at [388, 185] on button "Expand" at bounding box center [519, 176] width 881 height 24
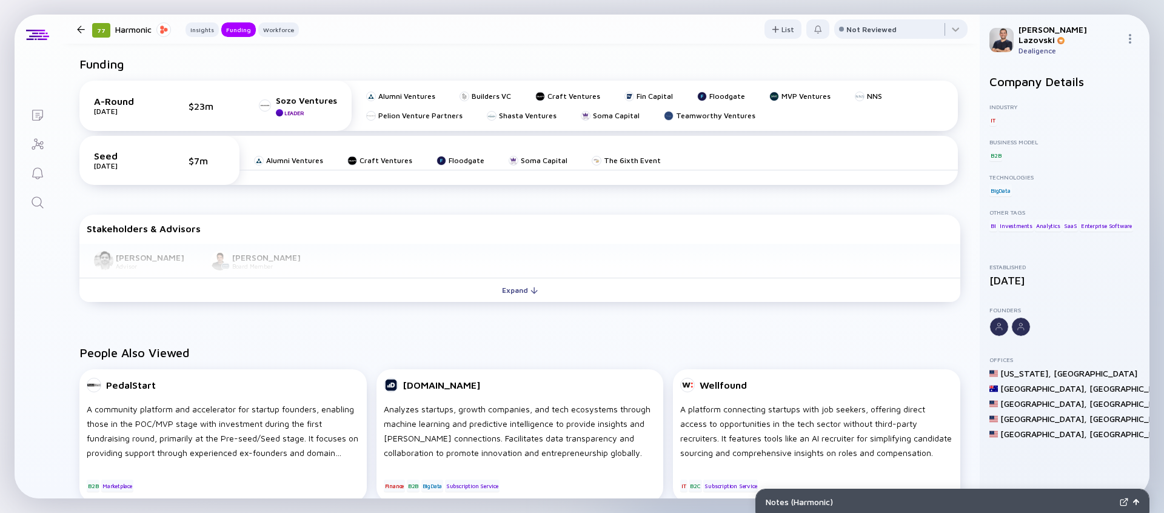
scroll to position [390, 0]
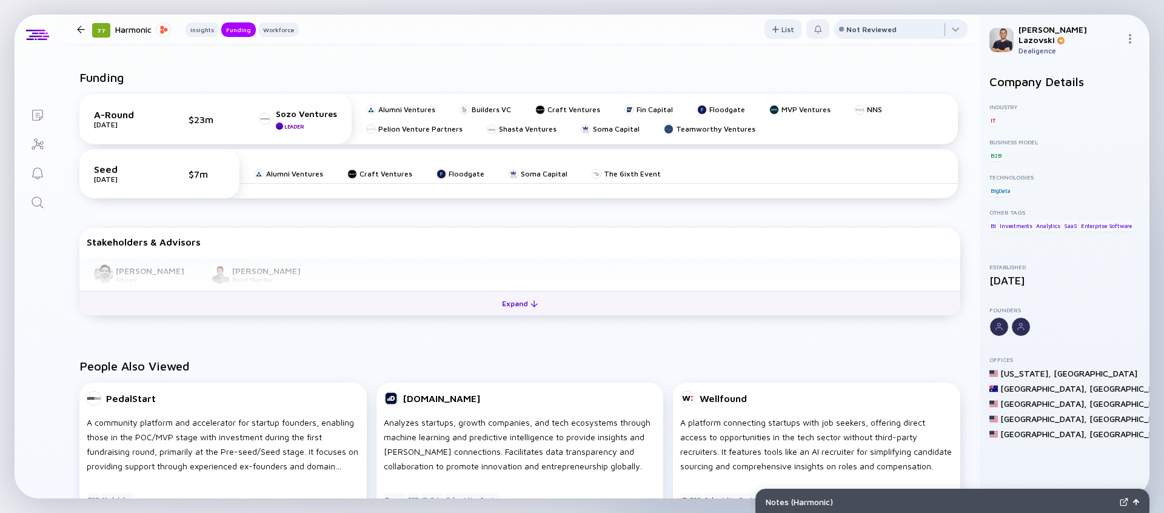
click at [402, 306] on button "Expand" at bounding box center [519, 303] width 881 height 24
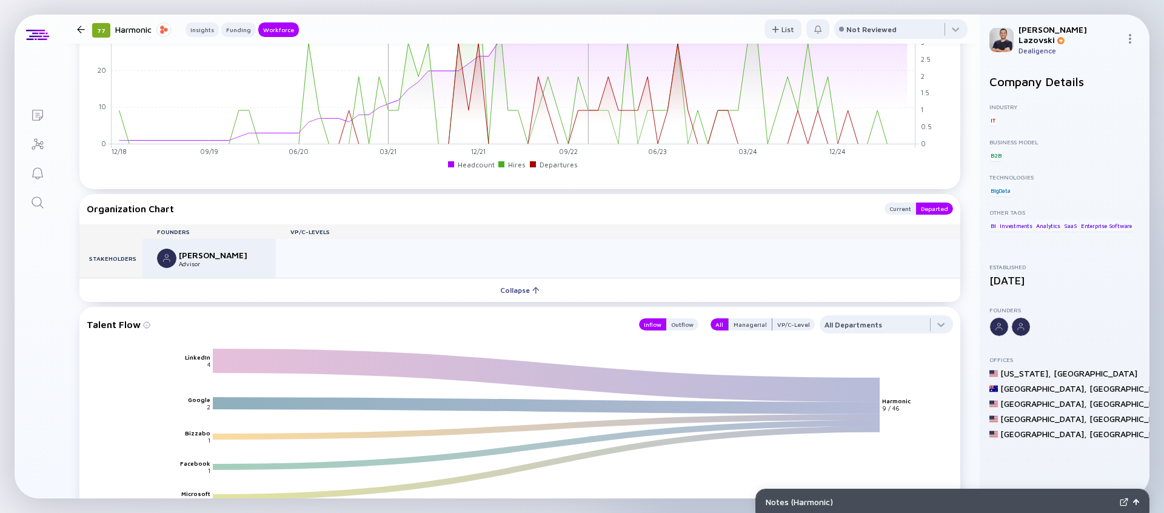
scroll to position [990, 0]
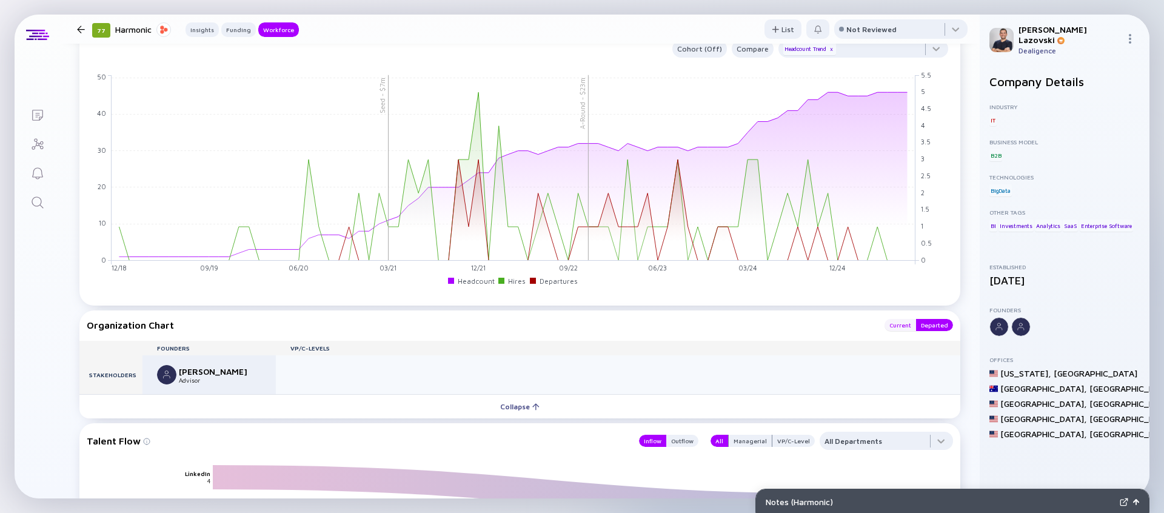
click at [885, 324] on div "Current" at bounding box center [901, 325] width 32 height 12
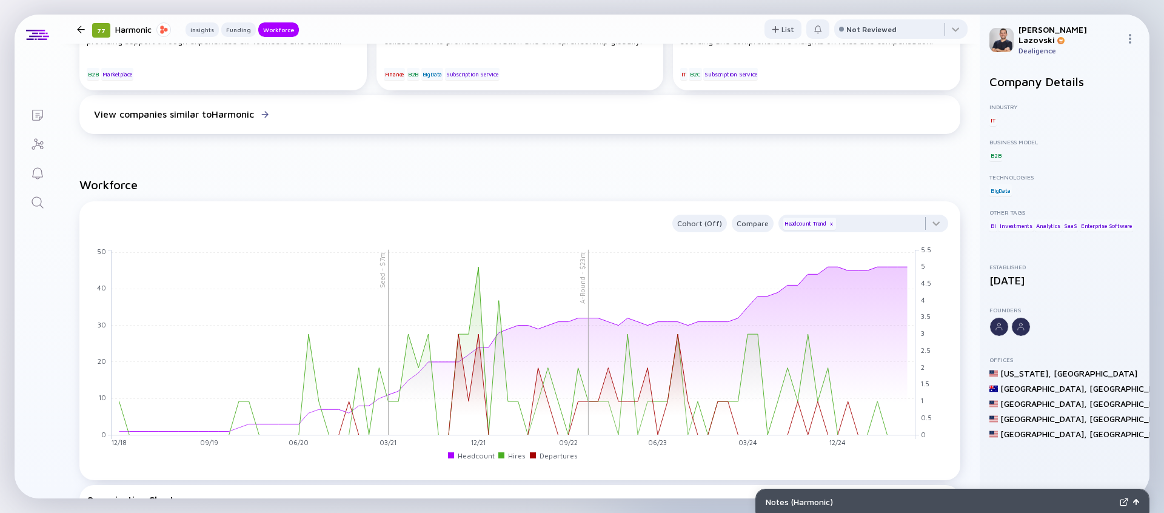
scroll to position [0, 0]
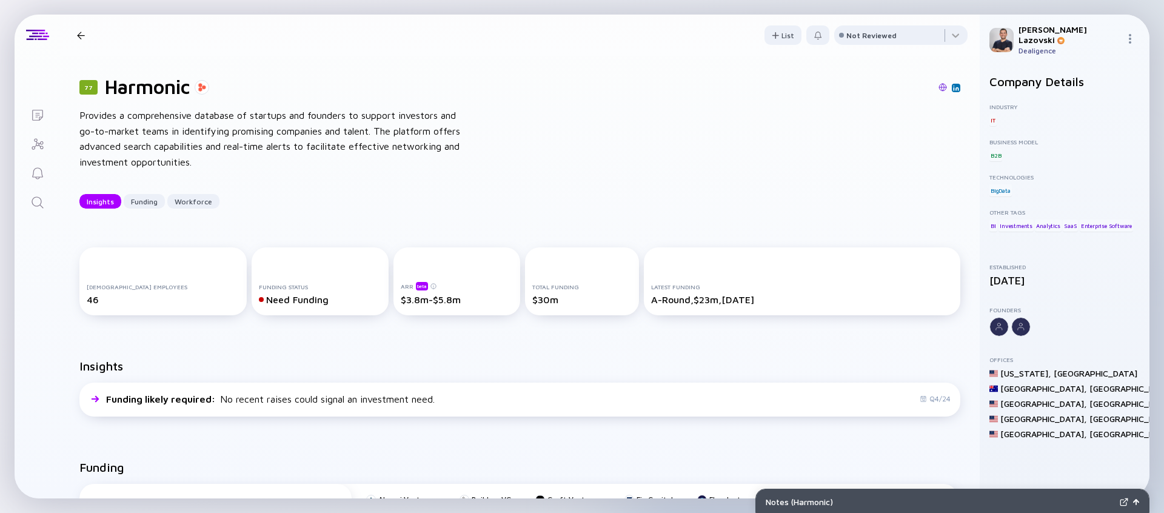
click at [81, 32] on div at bounding box center [81, 36] width 8 height 8
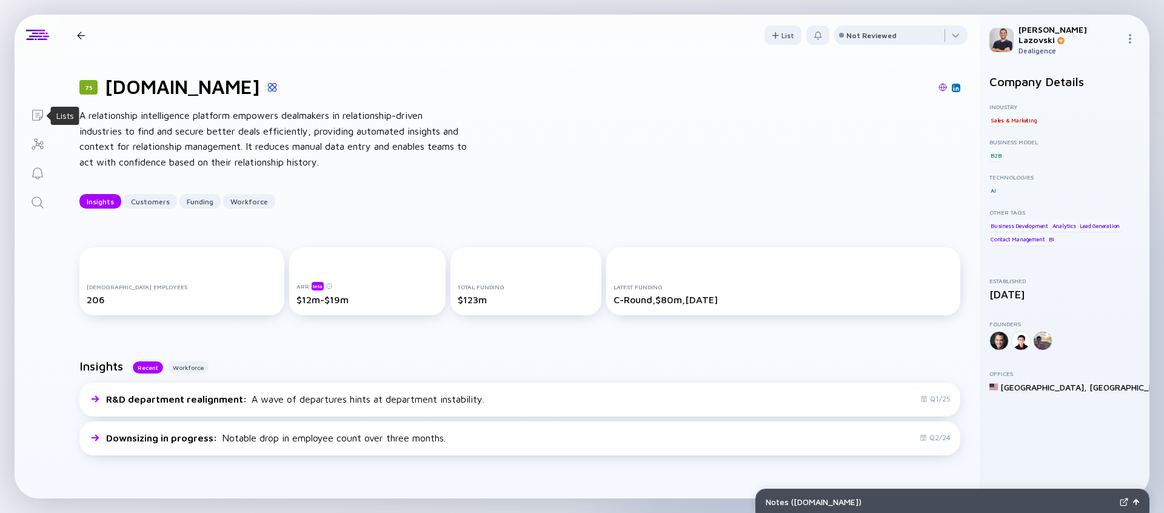
click at [42, 120] on icon "Lists" at bounding box center [37, 115] width 15 height 15
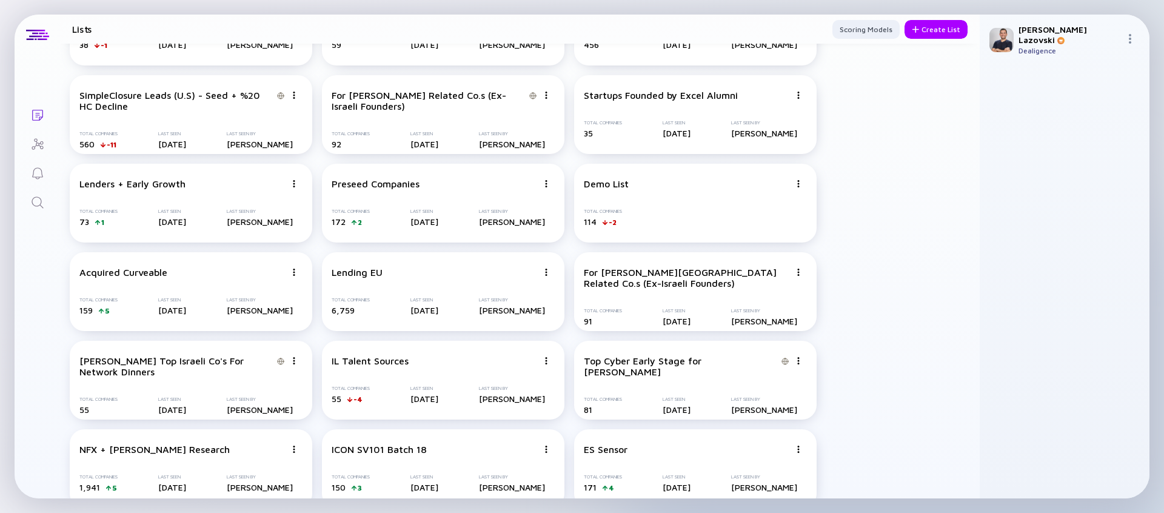
scroll to position [2135, 0]
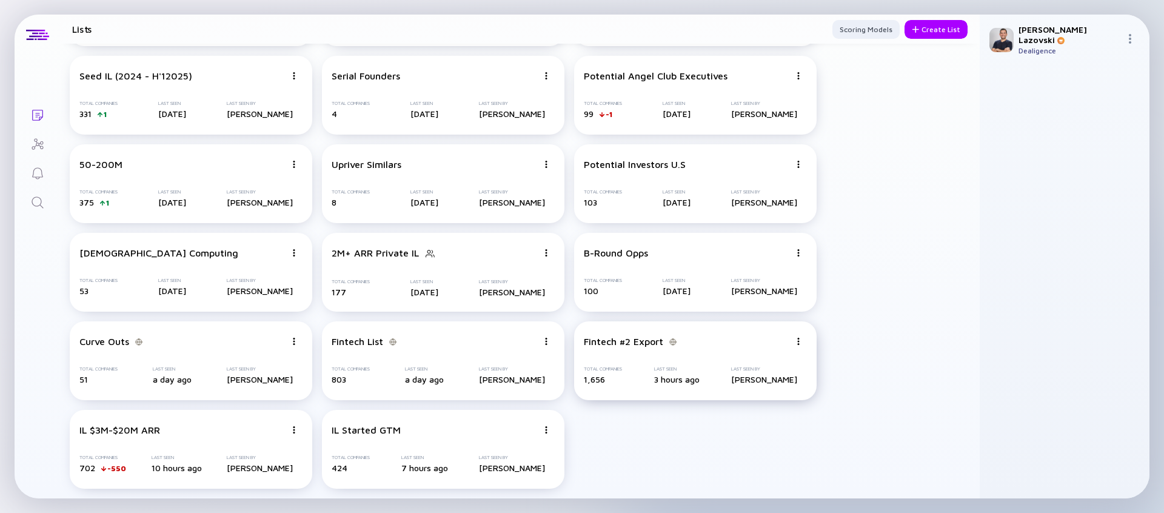
click at [636, 365] on div "Fintech #2 Export Total Companies 1,656 Last Seen 3 hours ago Last Seen By [PER…" at bounding box center [695, 360] width 243 height 79
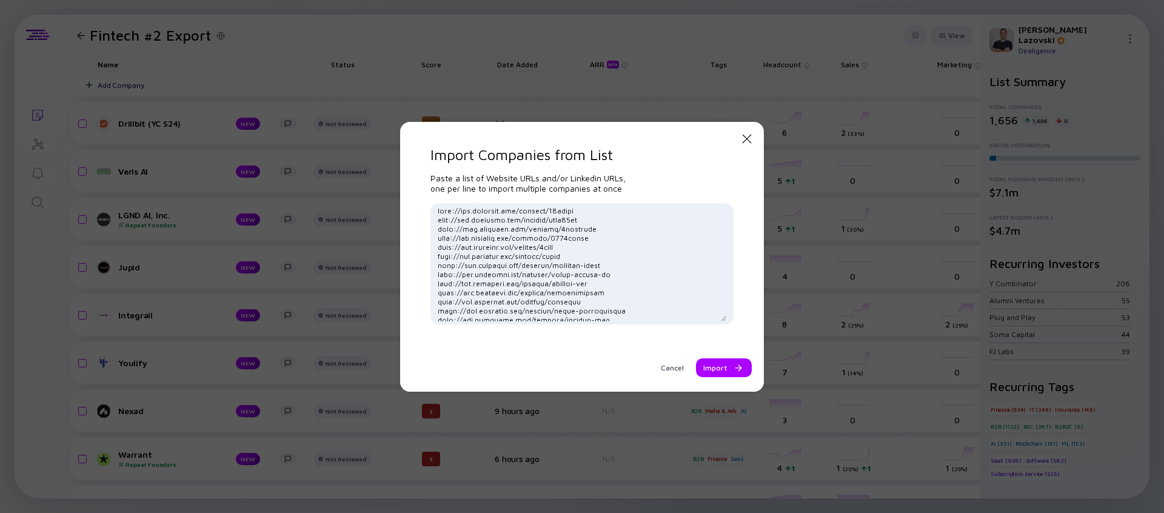
scroll to position [3069, 0]
click at [720, 363] on div "Import" at bounding box center [724, 367] width 56 height 19
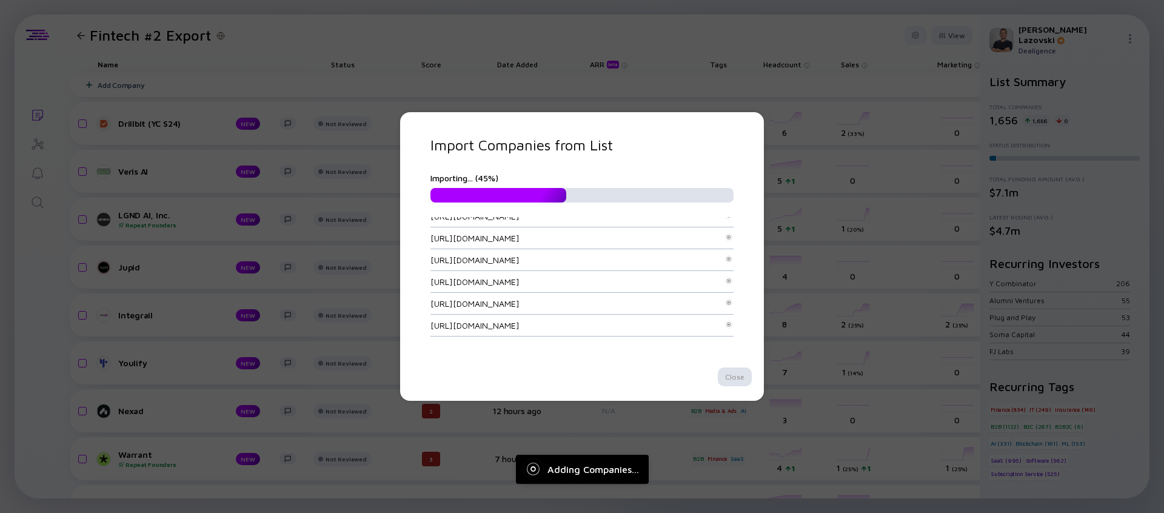
scroll to position [0, 0]
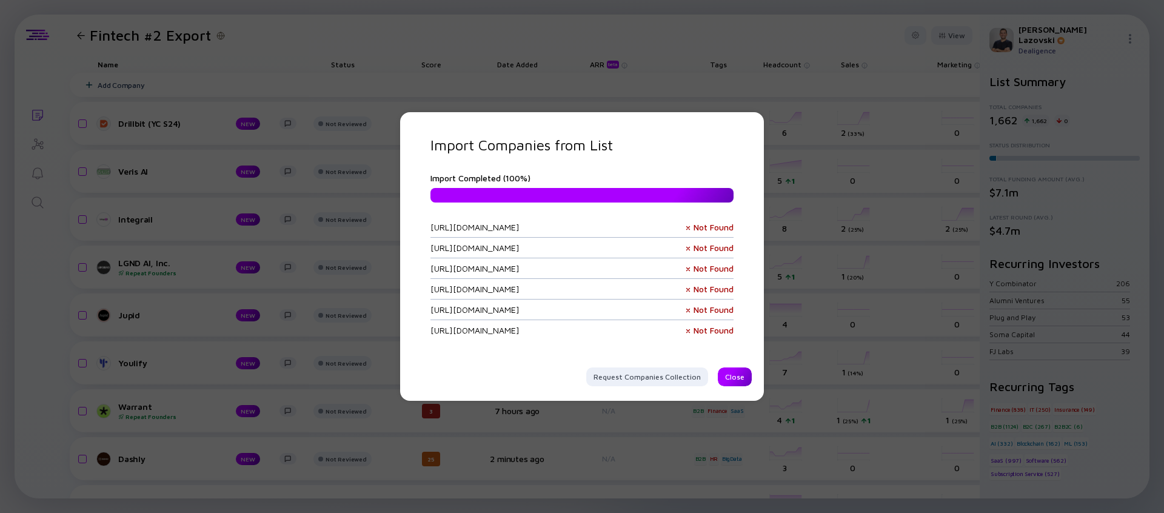
click at [734, 374] on div "Close" at bounding box center [735, 377] width 34 height 19
